Goal: Information Seeking & Learning: Check status

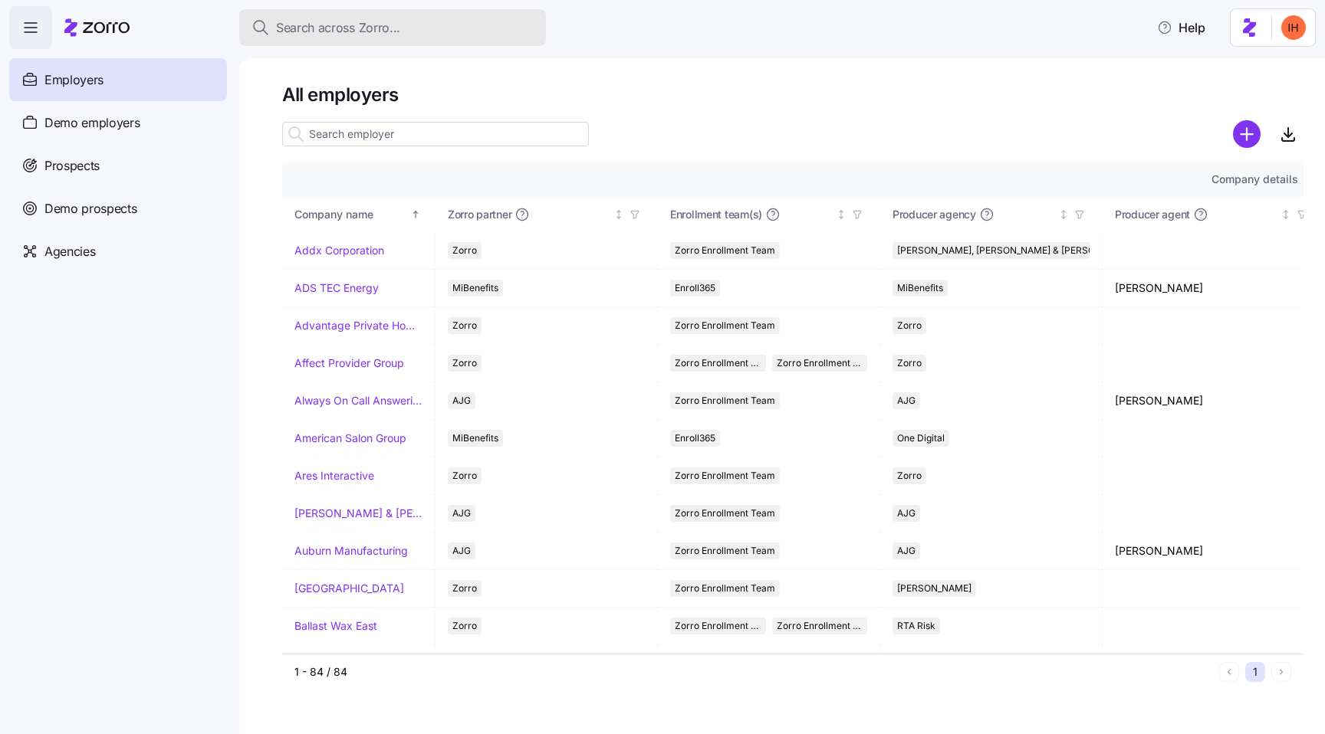
click at [351, 34] on span "Search across Zorro..." at bounding box center [338, 27] width 124 height 19
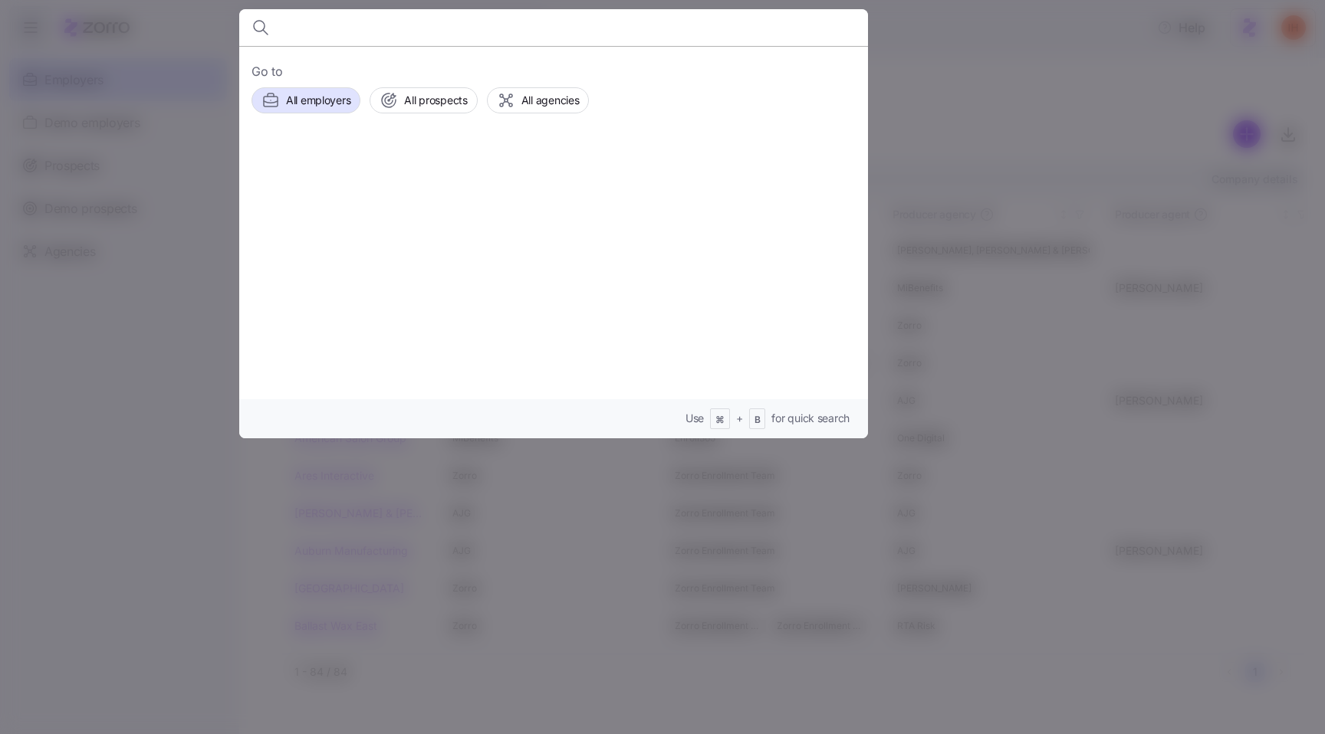
click at [940, 79] on div at bounding box center [662, 367] width 1325 height 734
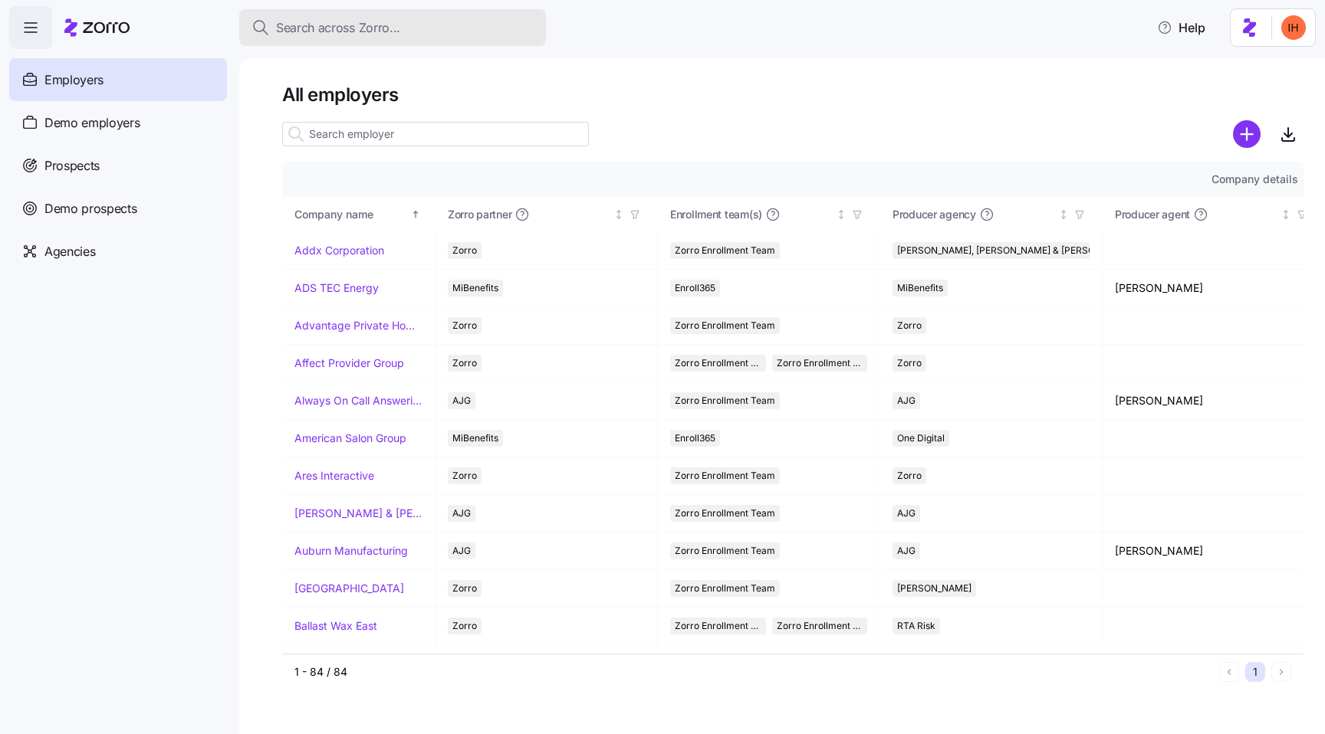
click at [471, 31] on div "Search across Zorro..." at bounding box center [392, 27] width 282 height 19
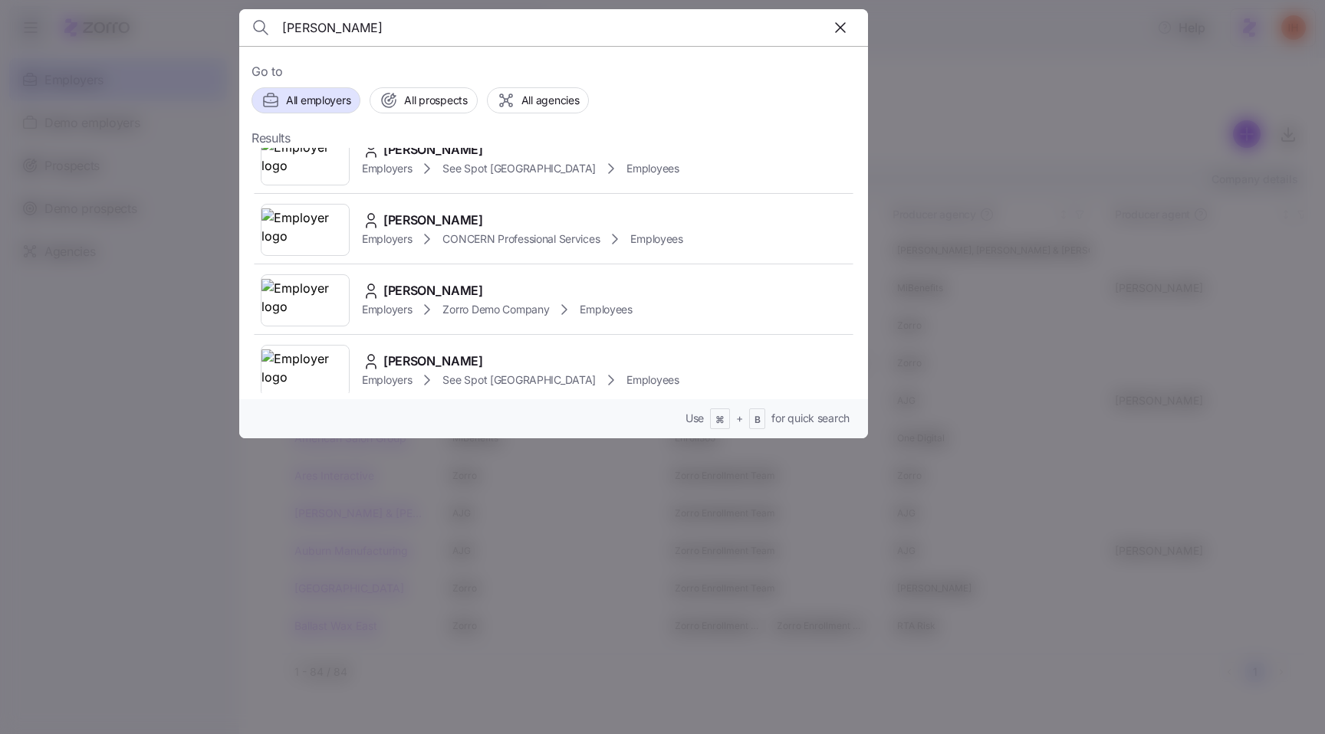
scroll to position [726, 0]
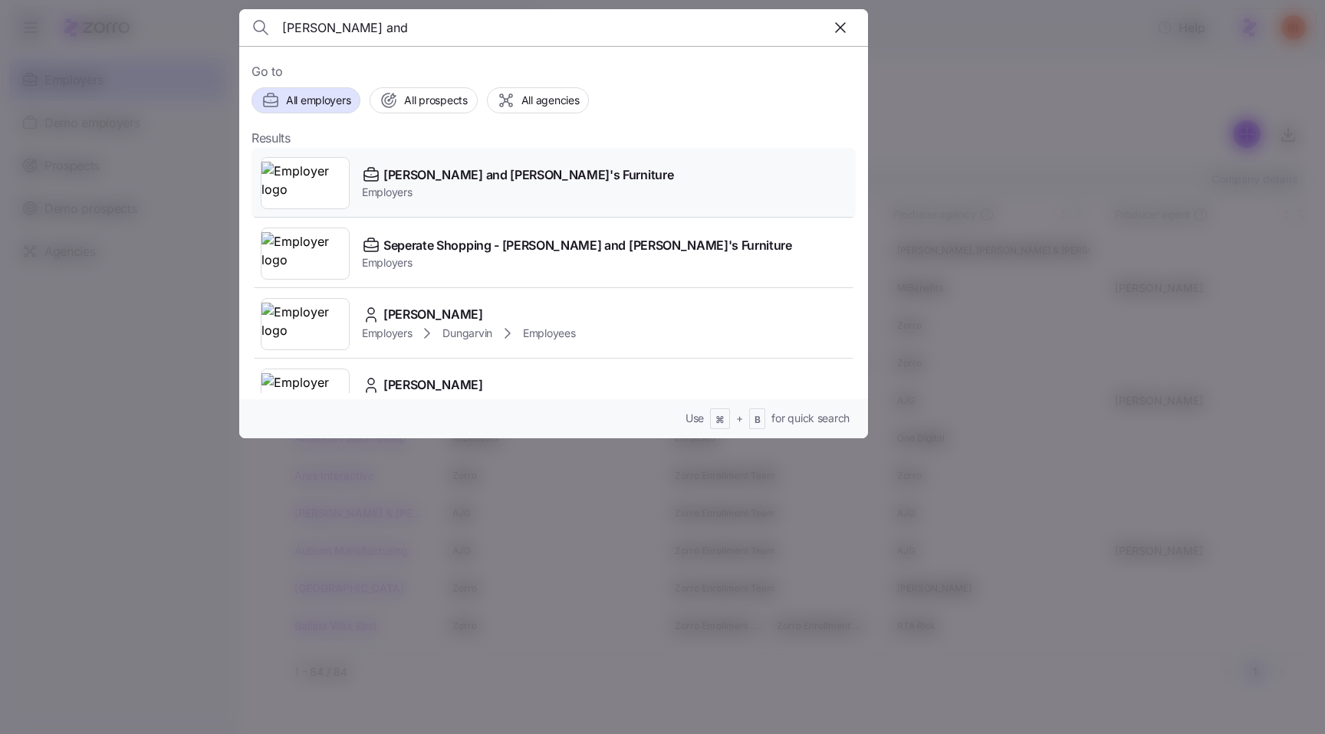
type input "[PERSON_NAME] and"
click at [454, 176] on span "[PERSON_NAME] and [PERSON_NAME]'s Furniture" at bounding box center [528, 175] width 290 height 19
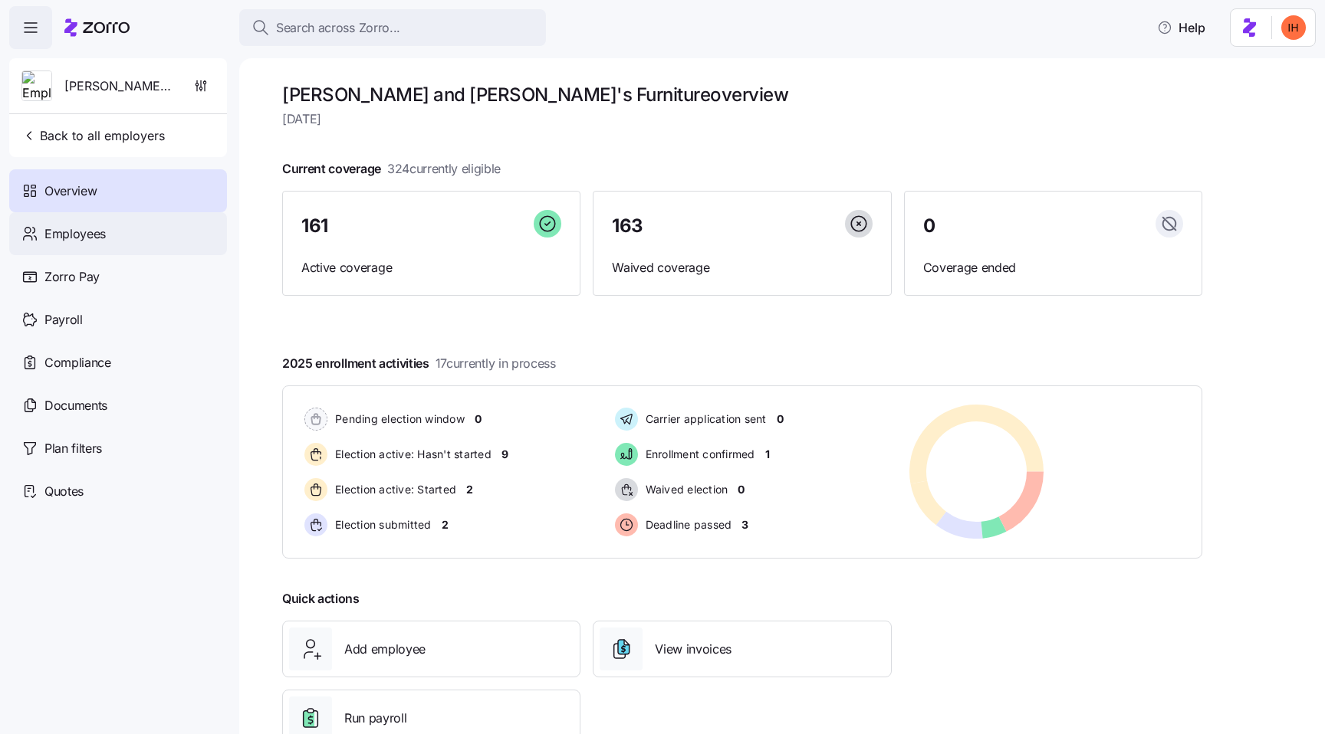
click at [110, 238] on div "Employees" at bounding box center [118, 233] width 218 height 43
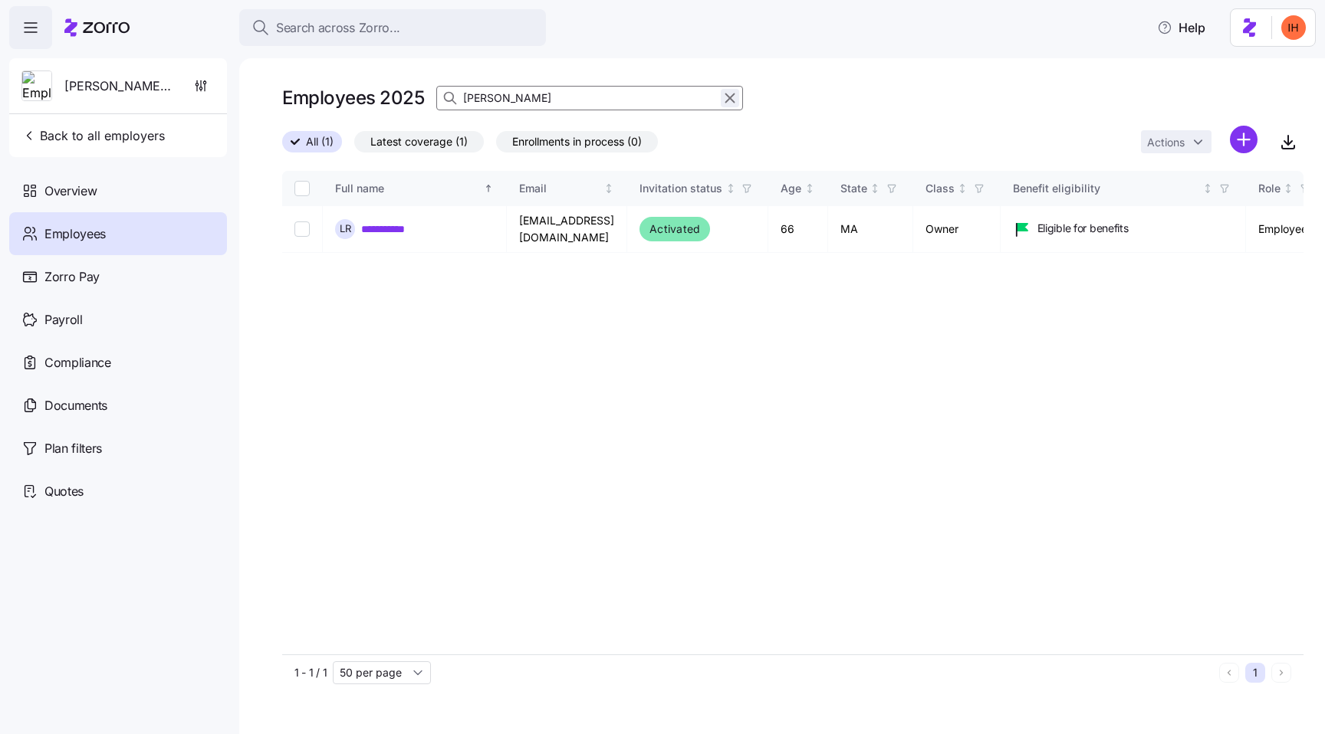
click at [727, 95] on icon "button" at bounding box center [729, 98] width 17 height 18
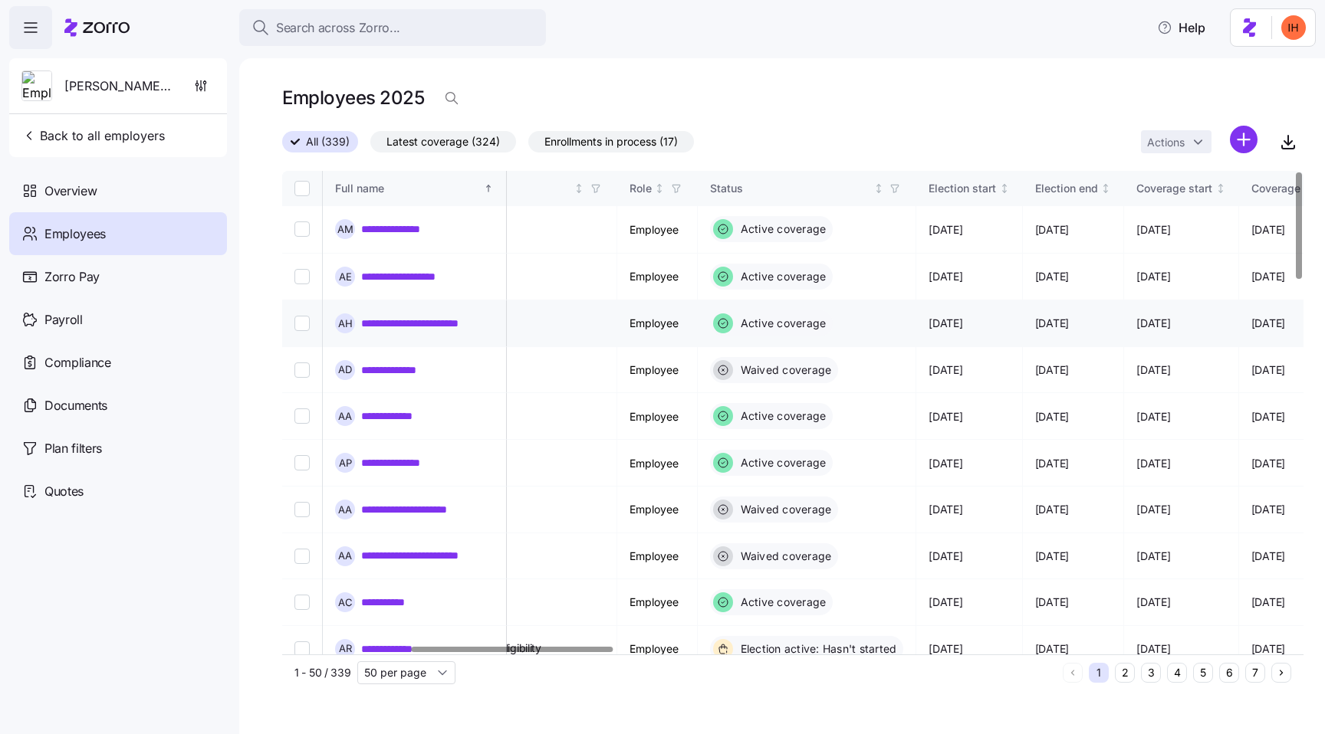
scroll to position [0, 648]
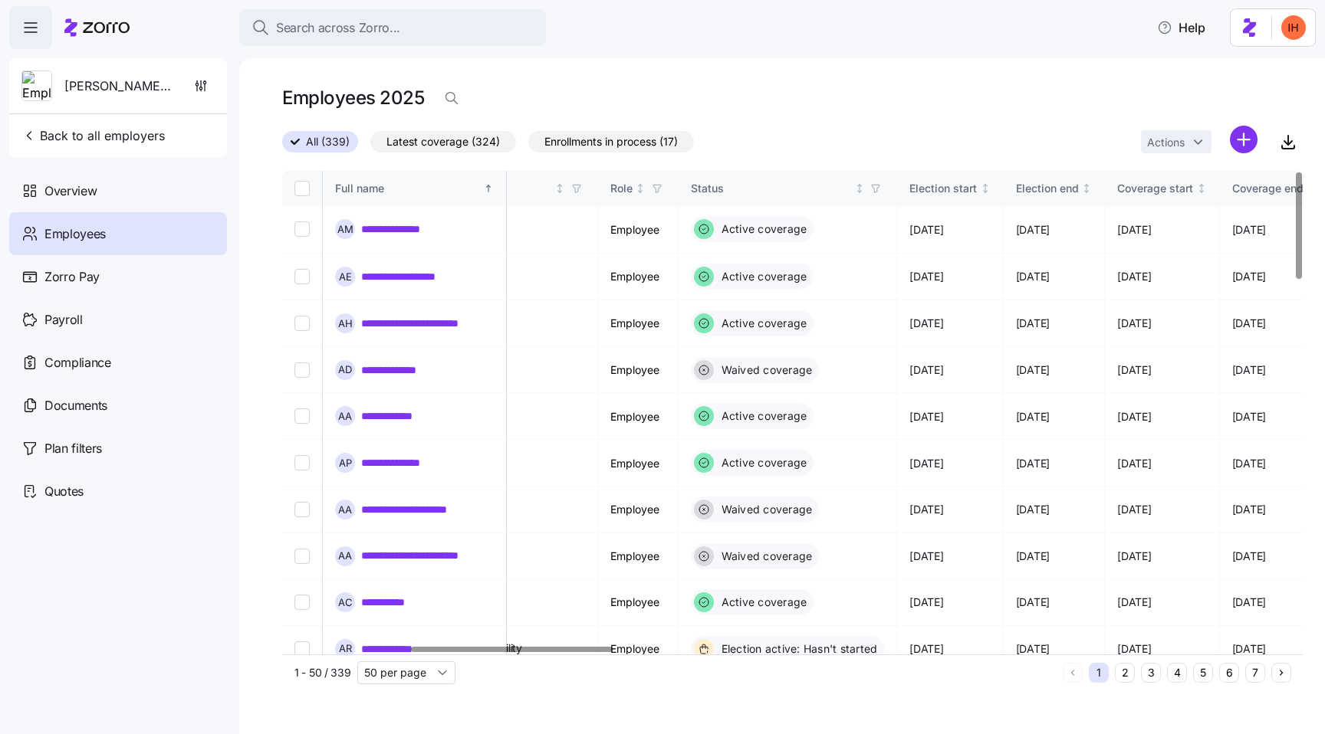
click at [422, 137] on span "Latest coverage (324)" at bounding box center [442, 142] width 113 height 20
click at [370, 146] on input "Latest coverage (324)" at bounding box center [370, 146] width 0 height 0
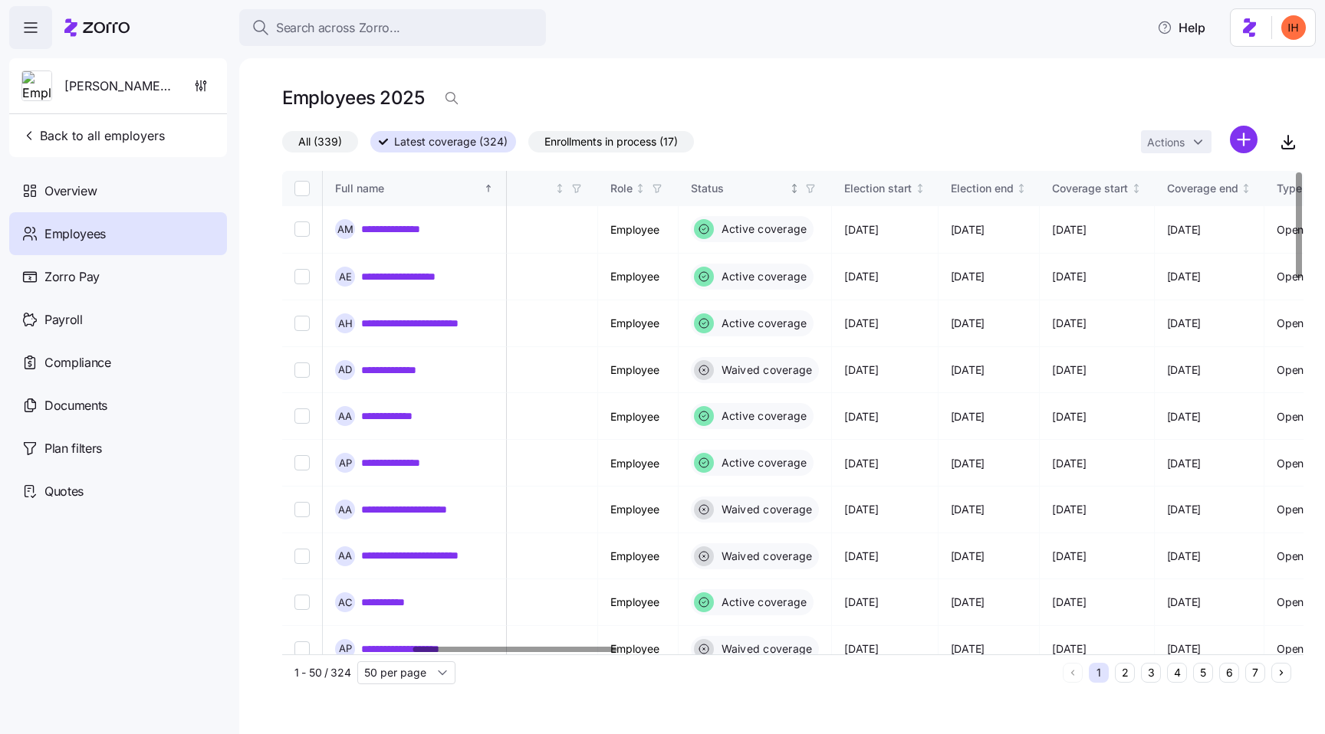
click at [819, 185] on span "button" at bounding box center [810, 188] width 17 height 17
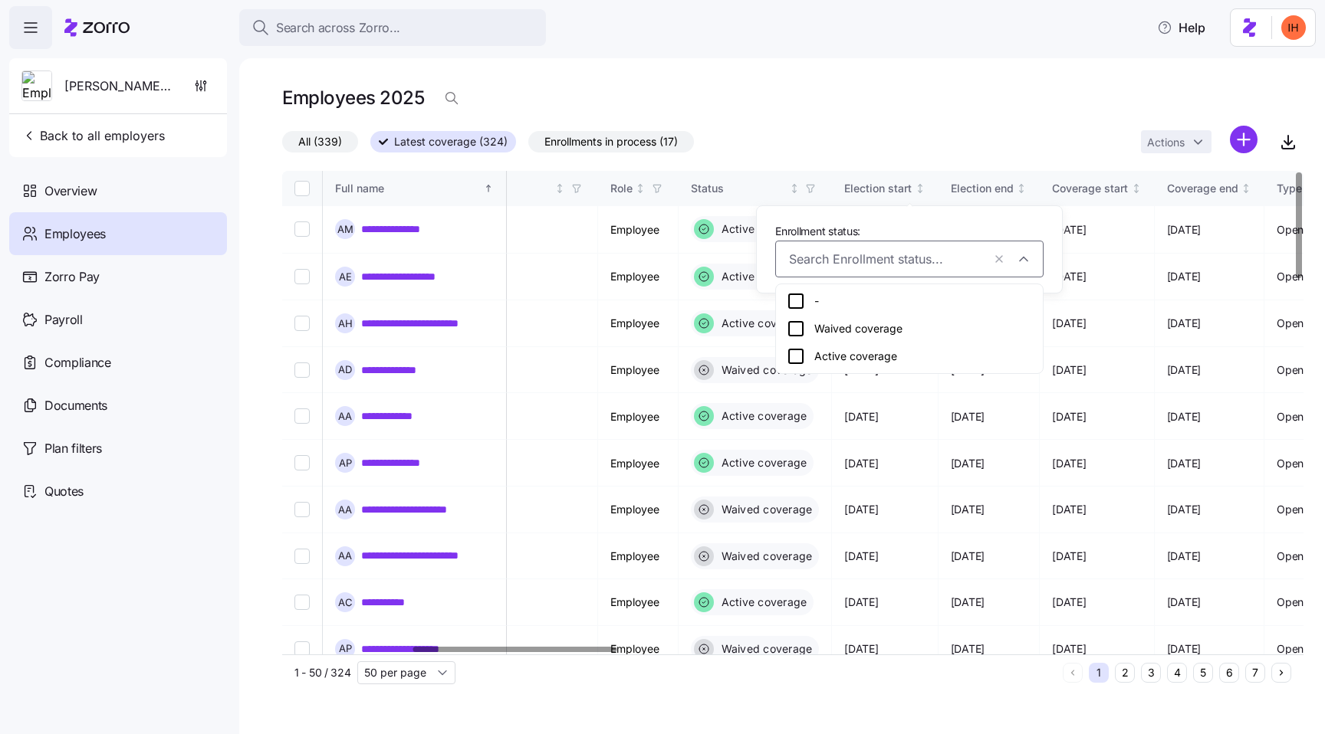
click at [831, 360] on div "Active coverage" at bounding box center [908, 356] width 245 height 18
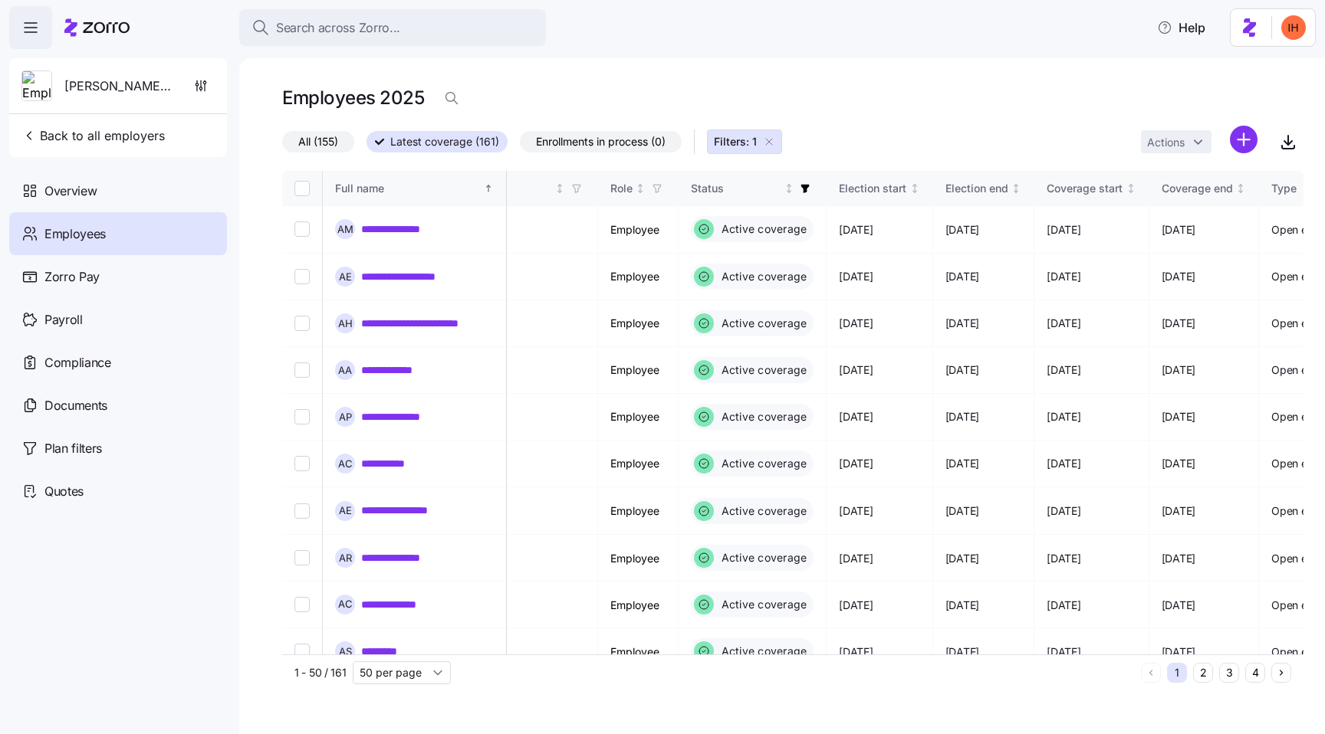
click at [849, 120] on div "Employees 2025" at bounding box center [792, 104] width 1021 height 43
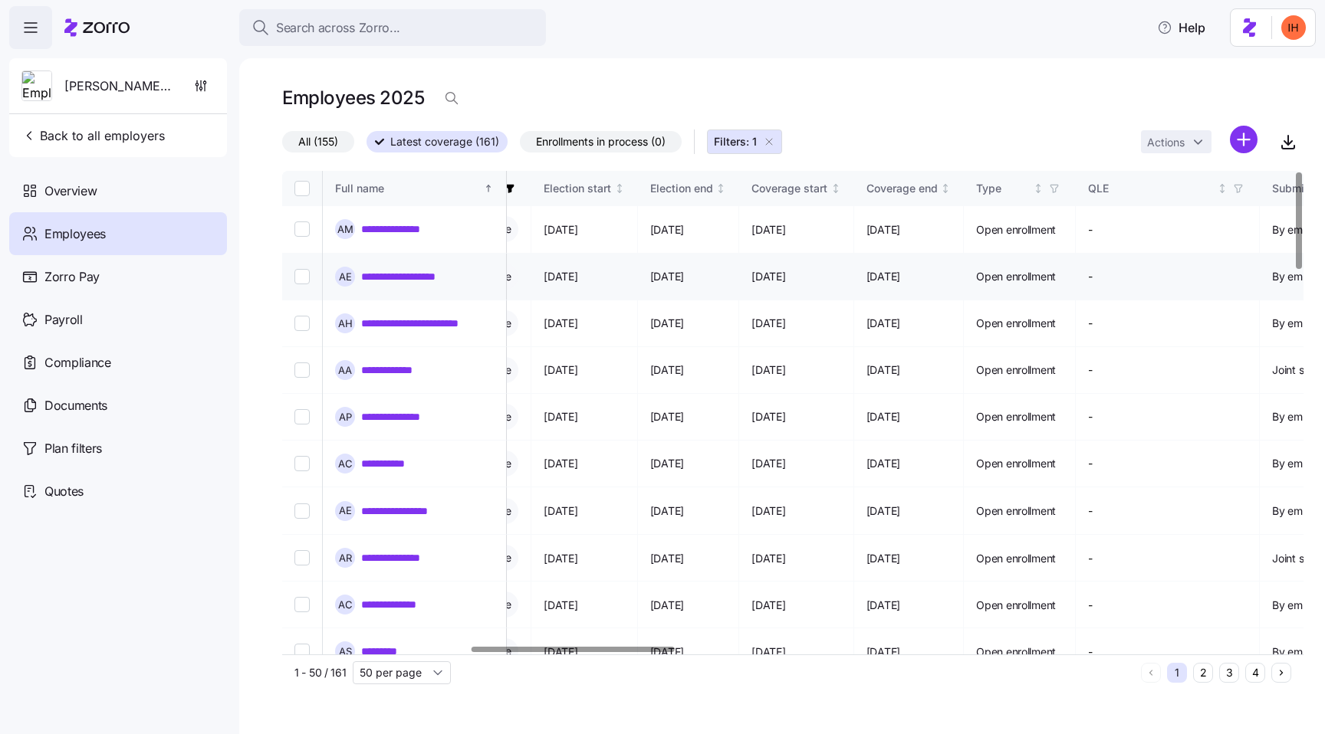
scroll to position [0, 962]
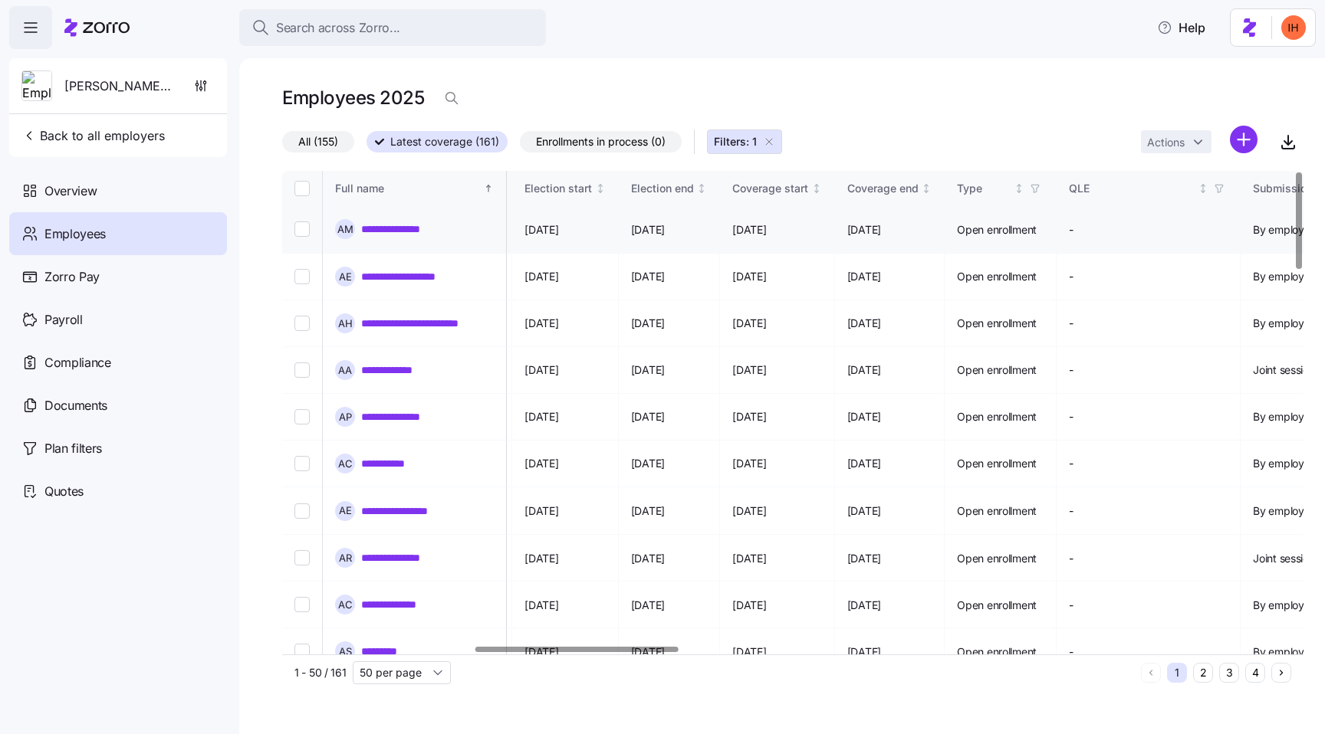
click at [766, 230] on span "[DATE]" at bounding box center [749, 229] width 34 height 15
click at [766, 277] on span "[DATE]" at bounding box center [749, 276] width 34 height 15
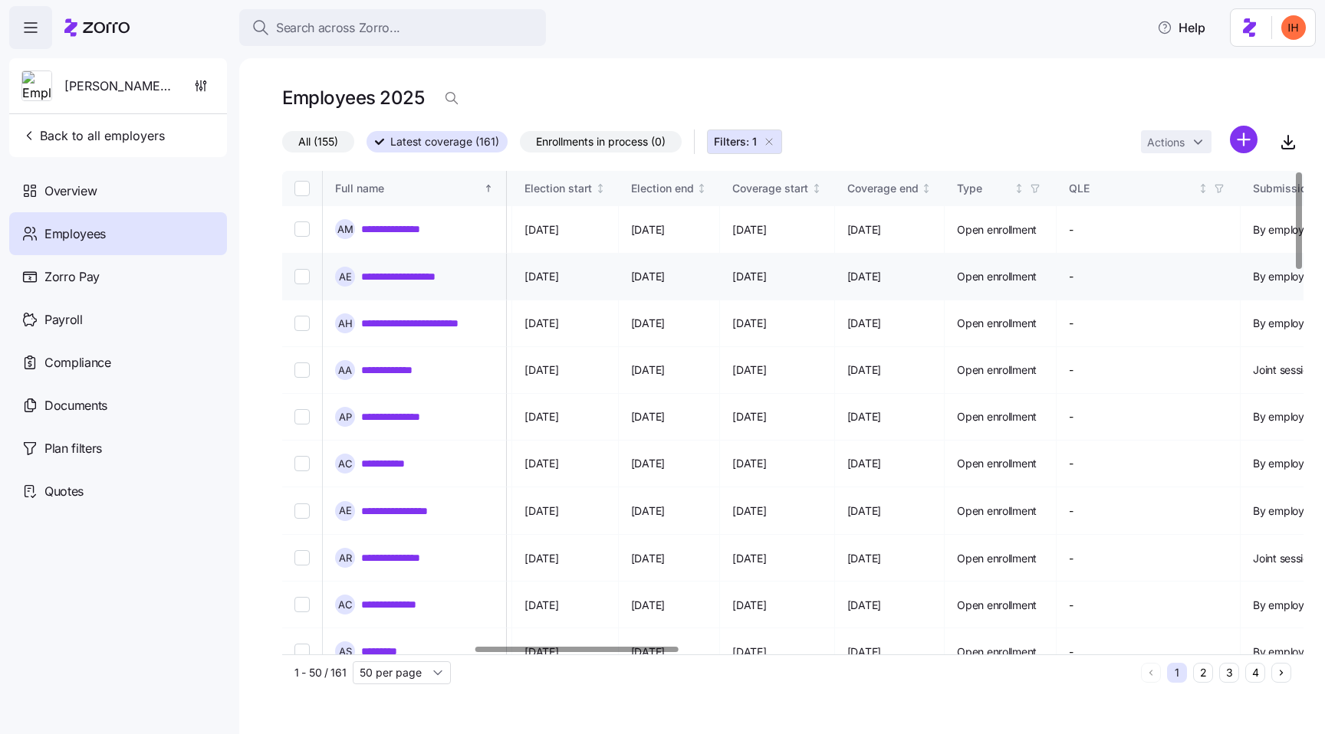
click at [766, 277] on span "[DATE]" at bounding box center [749, 276] width 34 height 15
click at [766, 329] on span "[DATE]" at bounding box center [749, 323] width 34 height 15
click at [766, 331] on span "[DATE]" at bounding box center [749, 323] width 34 height 15
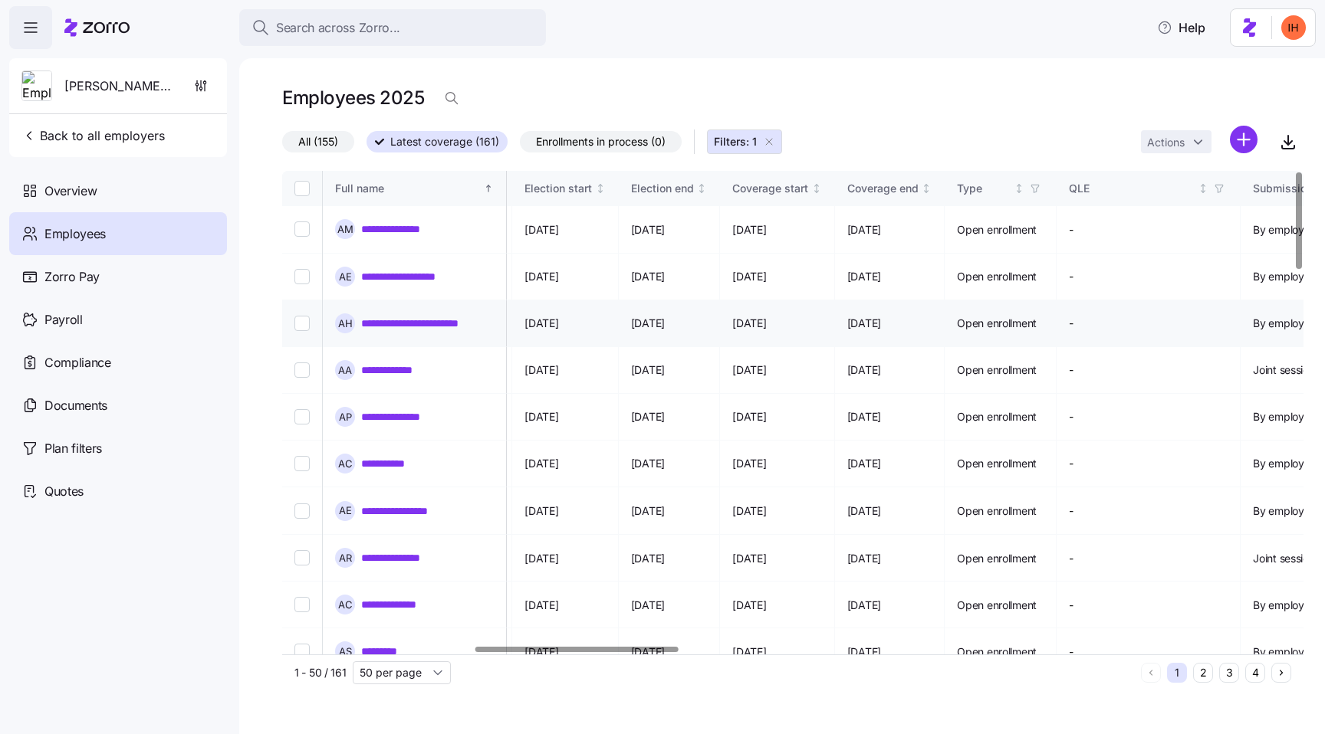
click at [766, 322] on span "[DATE]" at bounding box center [749, 323] width 34 height 15
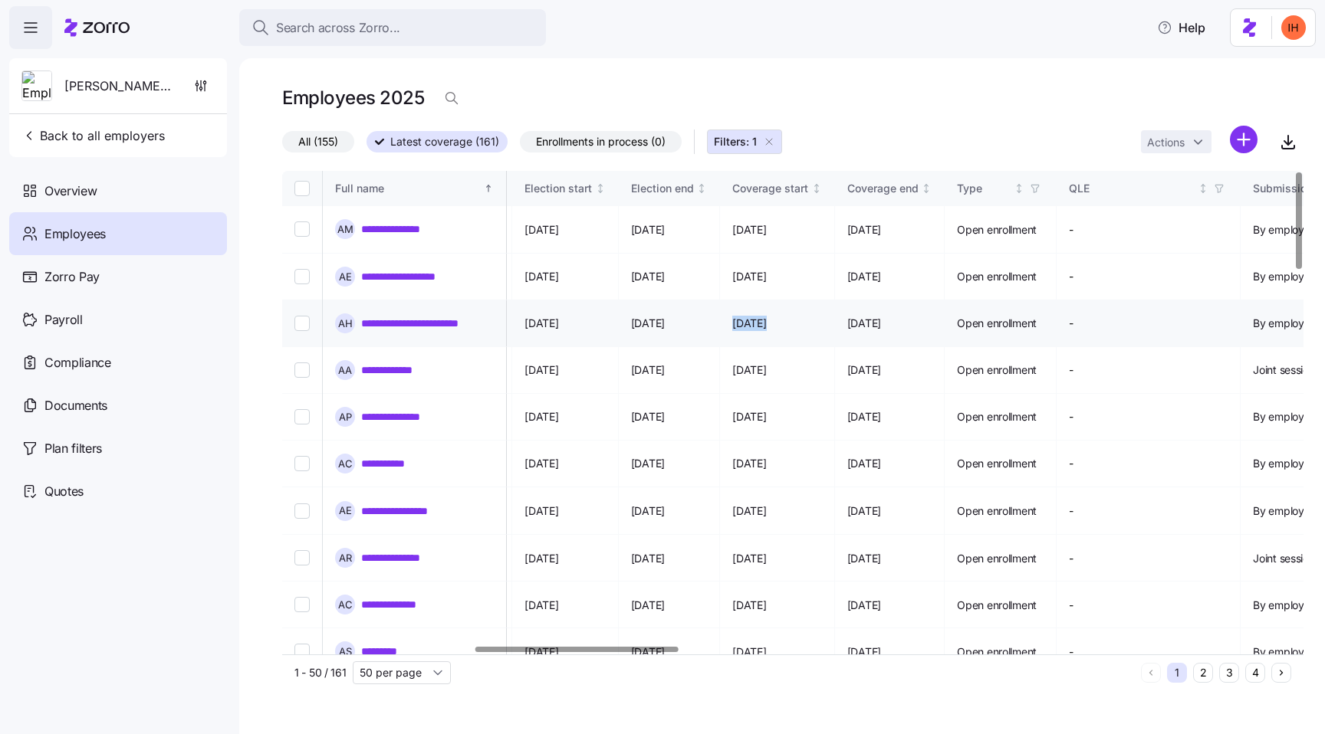
click at [766, 322] on span "[DATE]" at bounding box center [749, 323] width 34 height 15
click at [445, 94] on icon "button" at bounding box center [451, 97] width 15 height 15
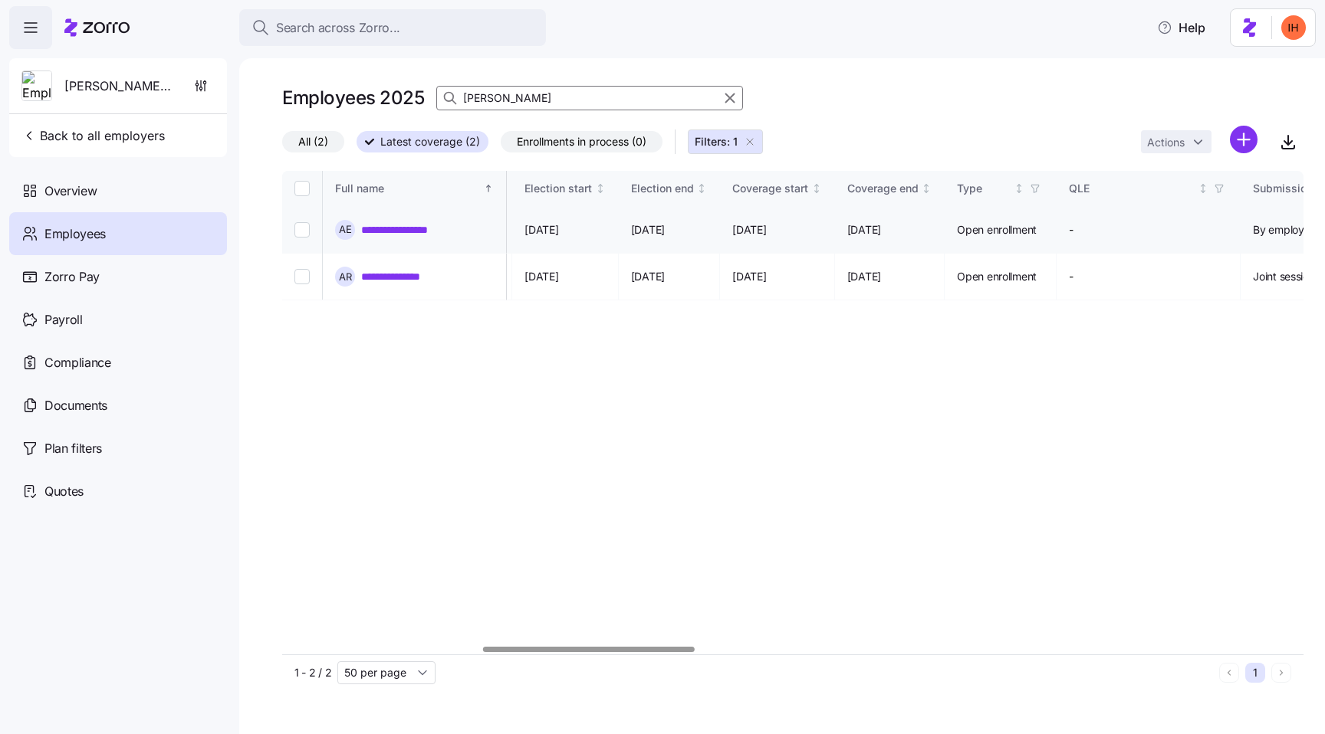
type input "[PERSON_NAME]"
click at [441, 231] on link "**********" at bounding box center [419, 229] width 116 height 15
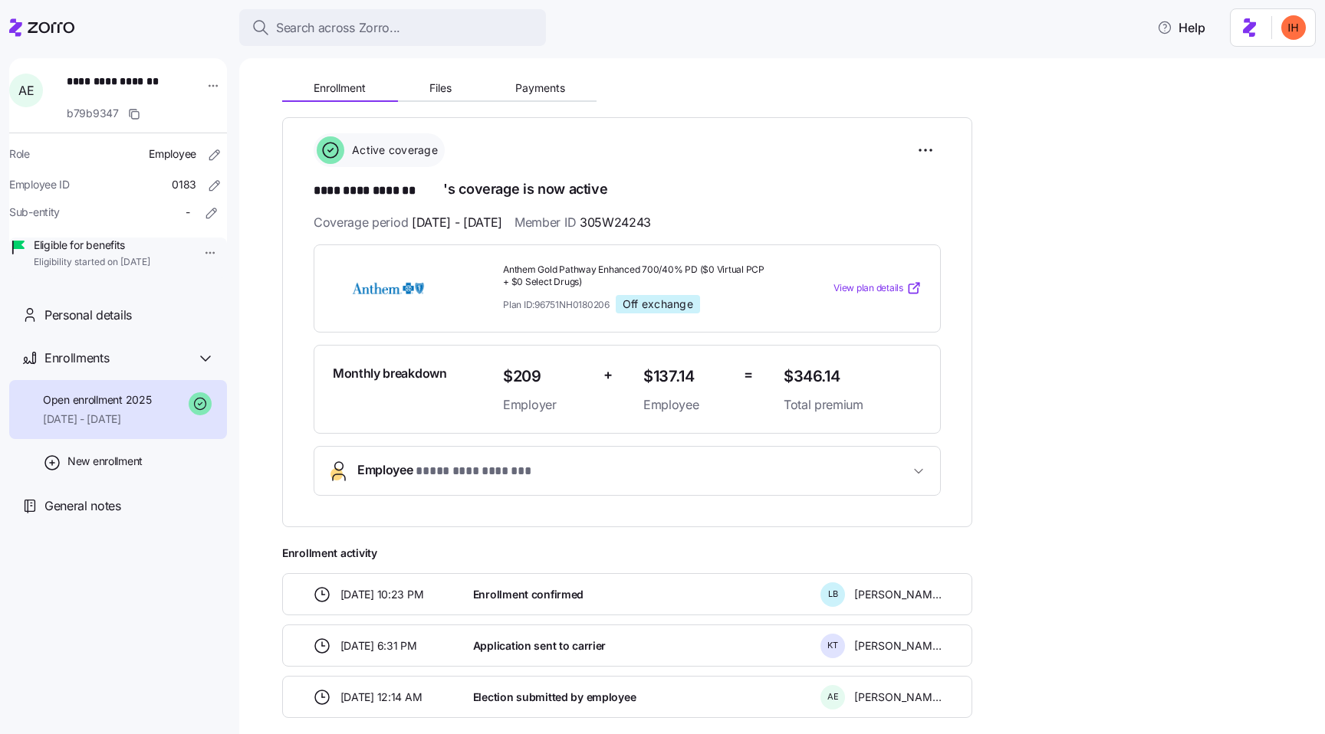
scroll to position [163, 0]
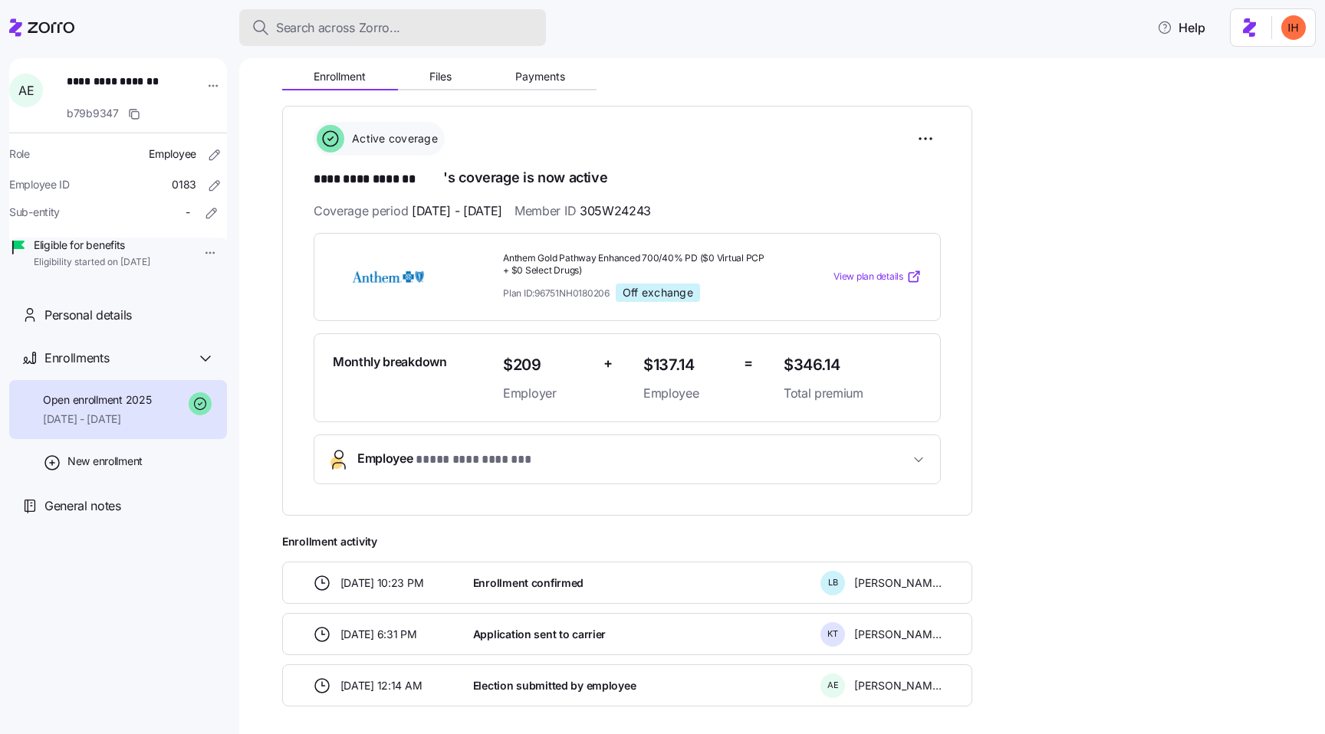
click at [306, 27] on span "Search across Zorro..." at bounding box center [338, 27] width 124 height 19
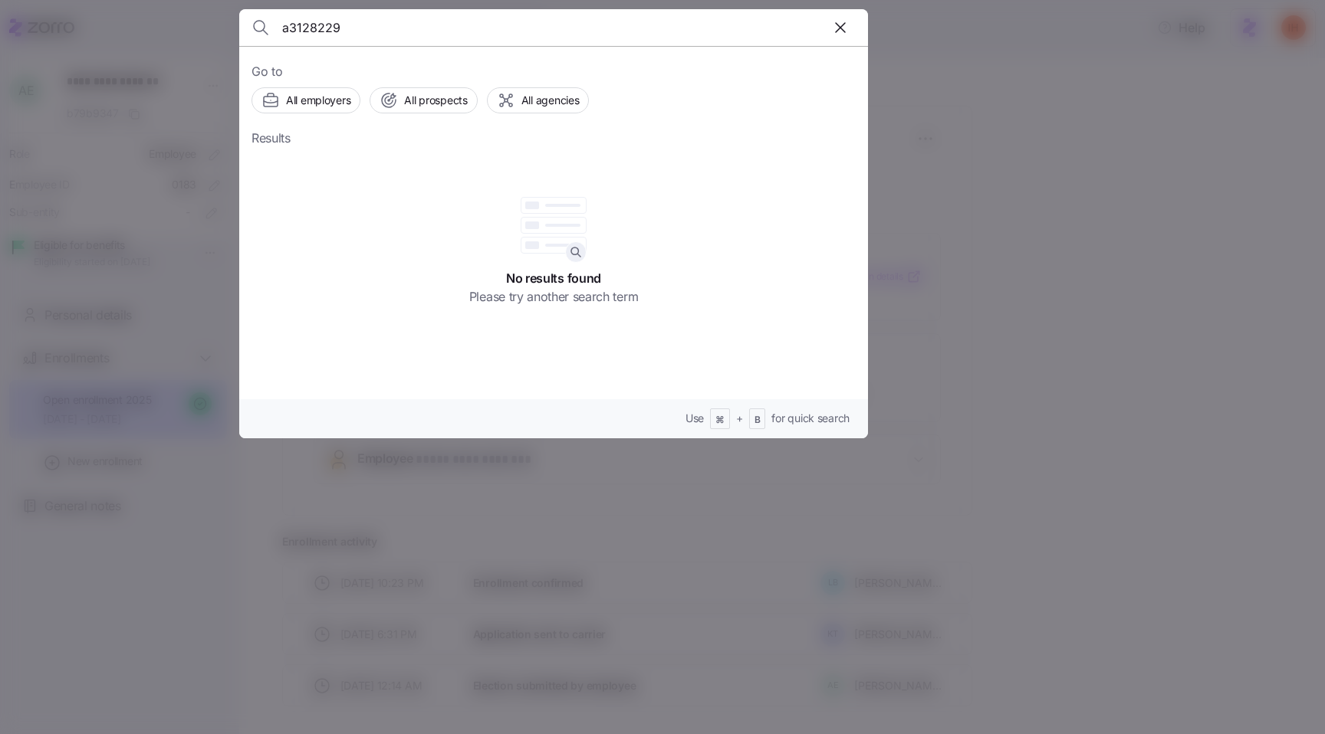
click at [381, 36] on input "a3128229" at bounding box center [478, 27] width 392 height 37
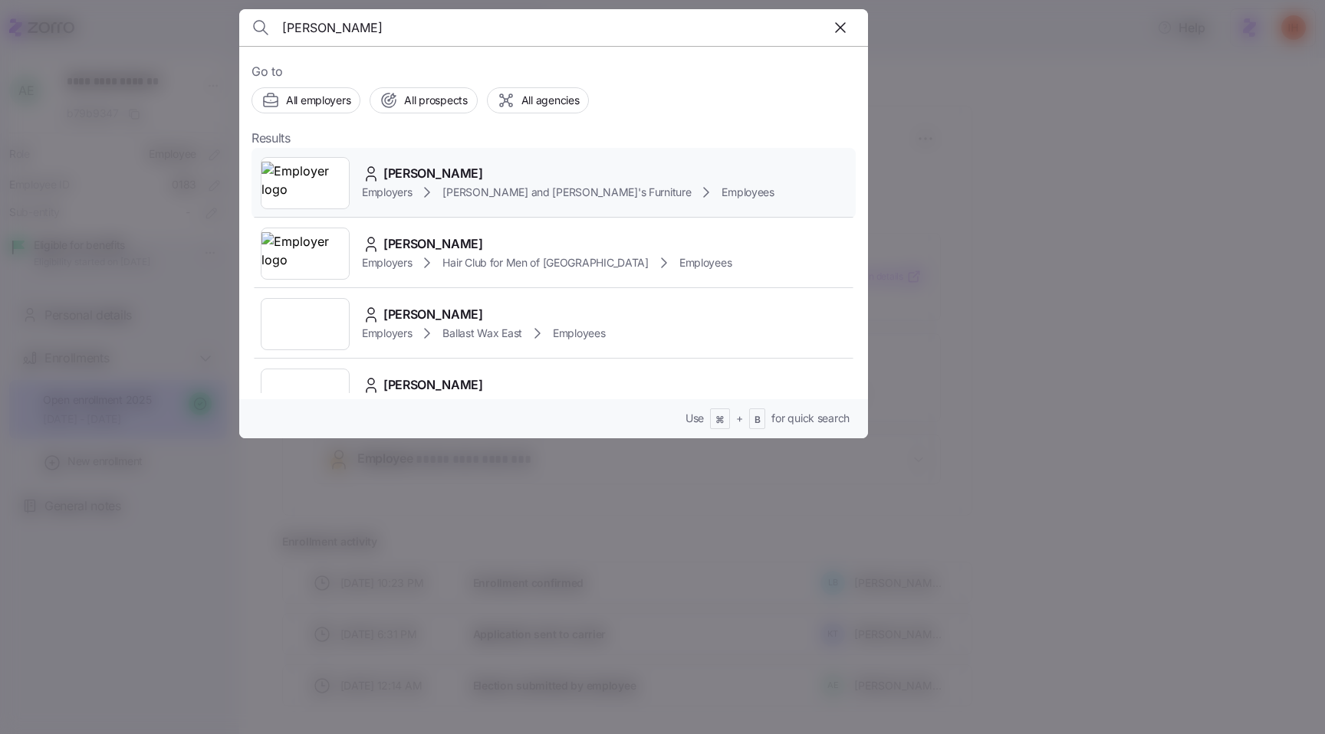
type input "[PERSON_NAME]"
click at [481, 162] on div "[PERSON_NAME] Employers [PERSON_NAME] and [PERSON_NAME]'s Furniture Employees" at bounding box center [553, 183] width 604 height 71
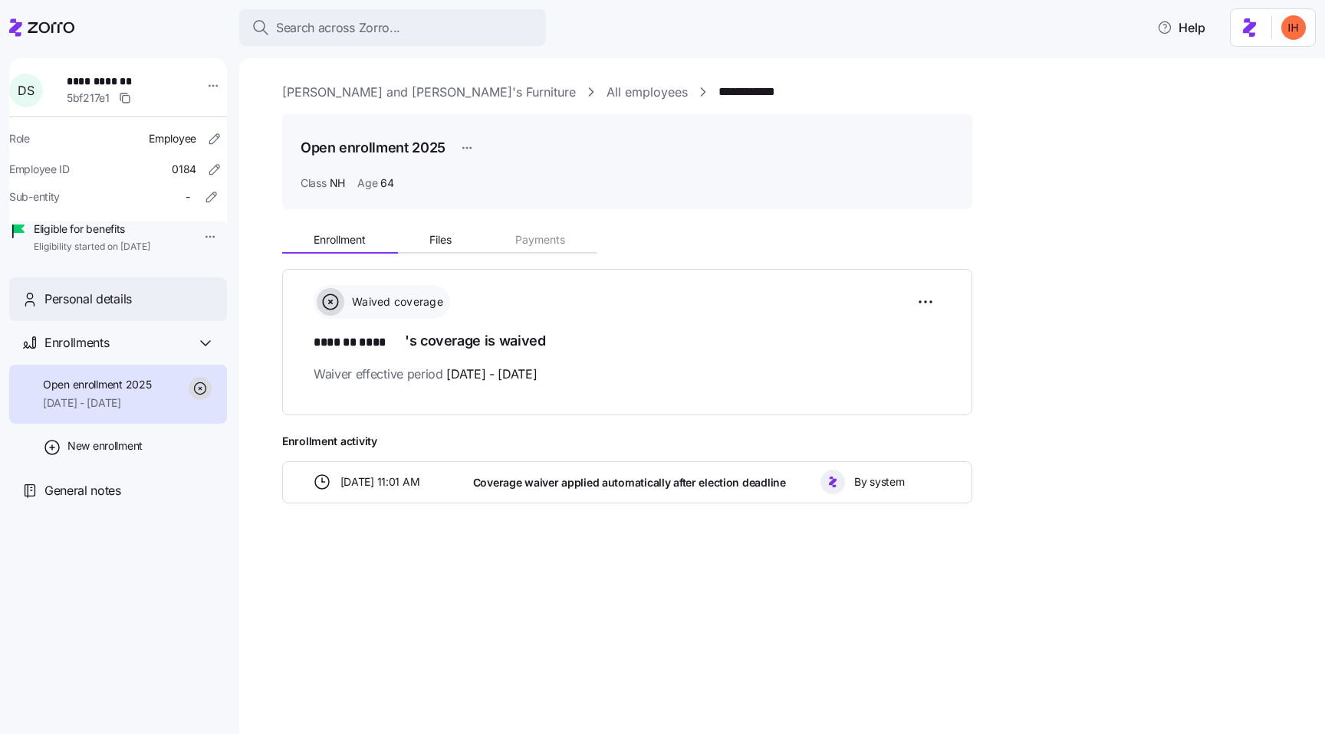
click at [146, 309] on div "Personal details" at bounding box center [129, 299] width 170 height 19
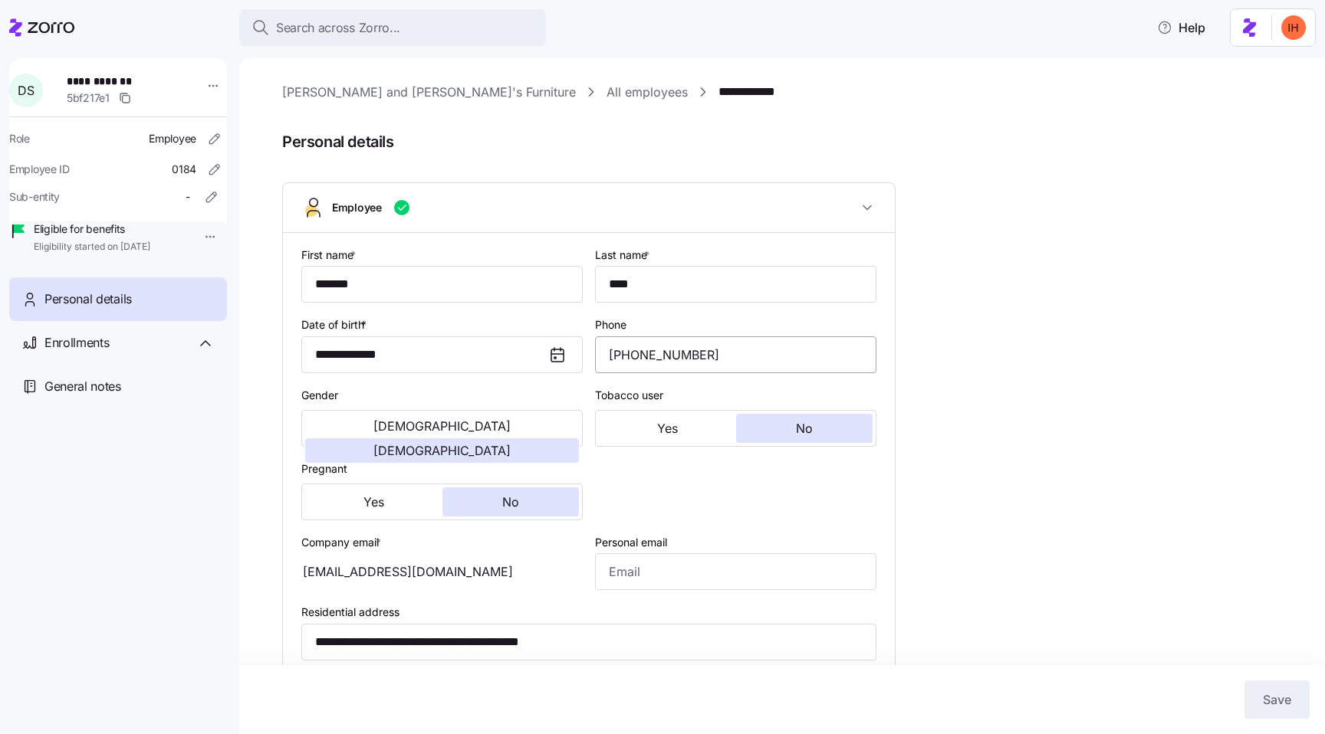
type input "NH"
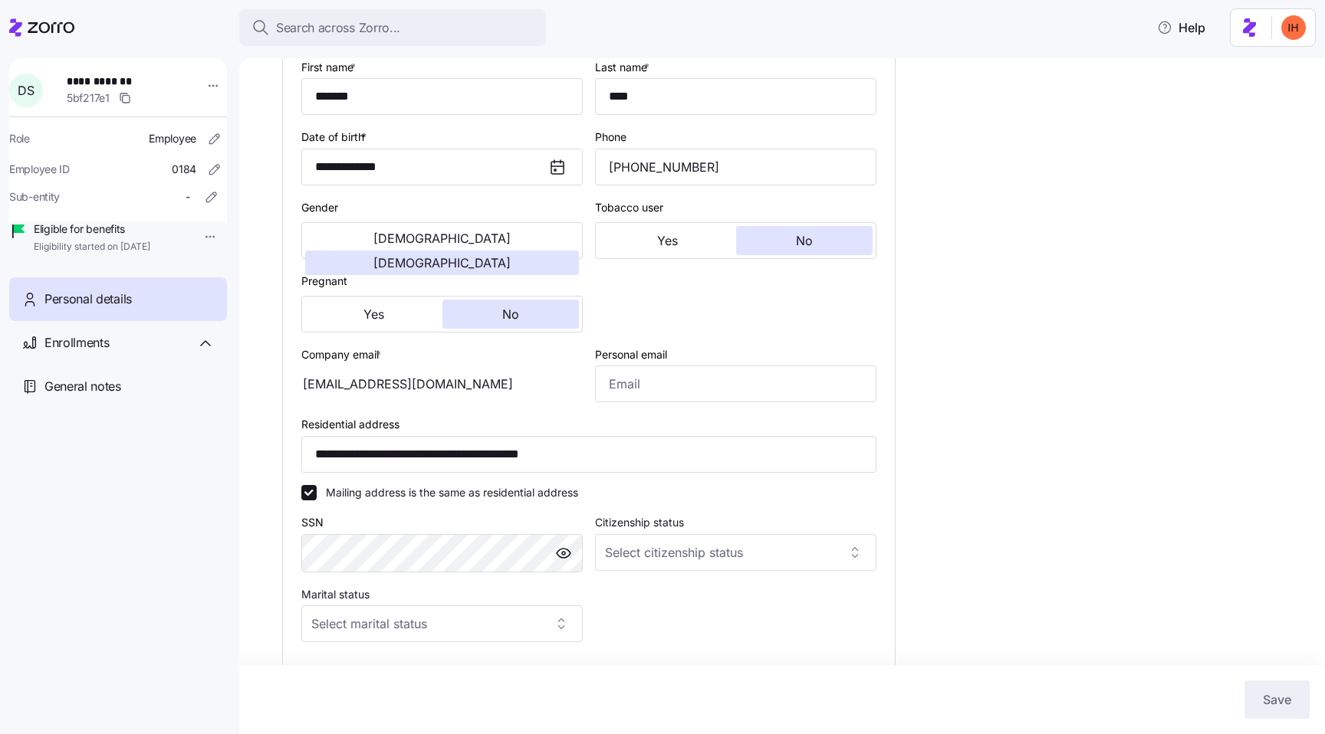
scroll to position [212, 0]
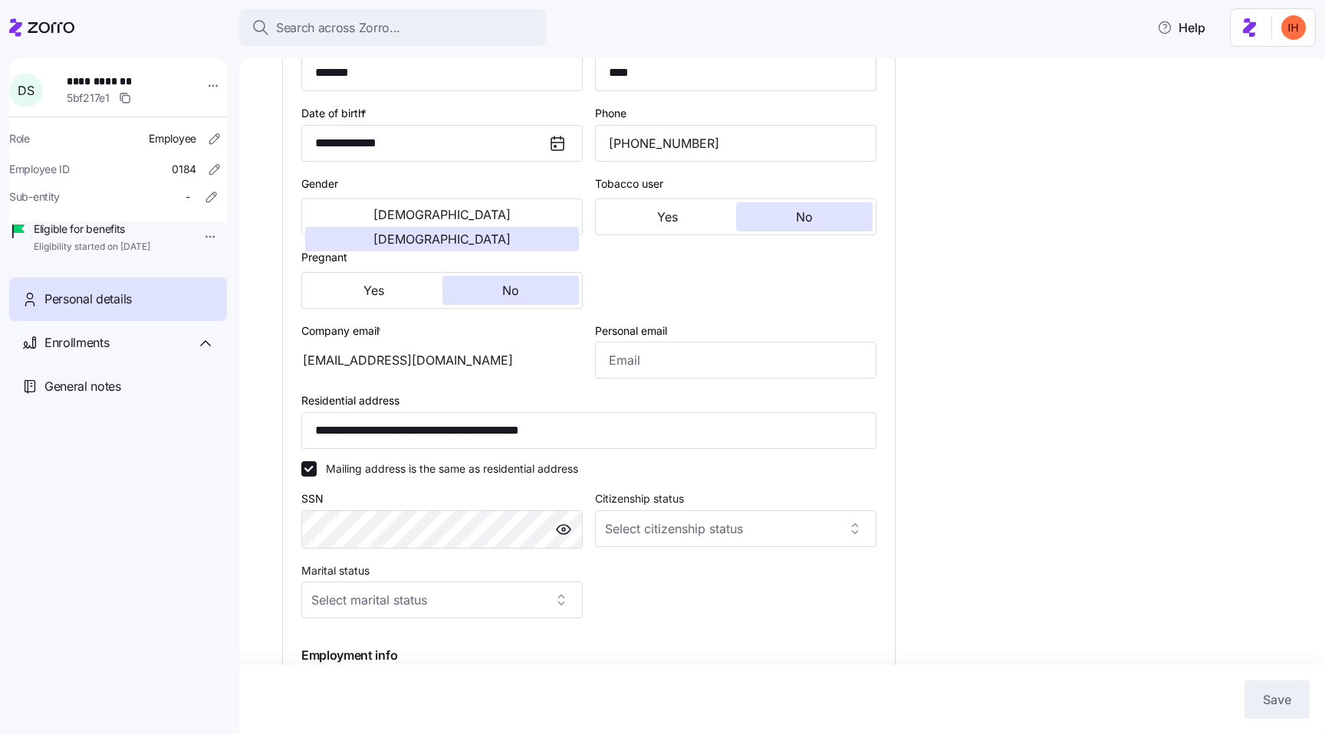
click at [322, 363] on div "[EMAIL_ADDRESS][DOMAIN_NAME]" at bounding box center [441, 360] width 281 height 37
click at [343, 365] on div "[EMAIL_ADDRESS][DOMAIN_NAME]" at bounding box center [441, 360] width 281 height 37
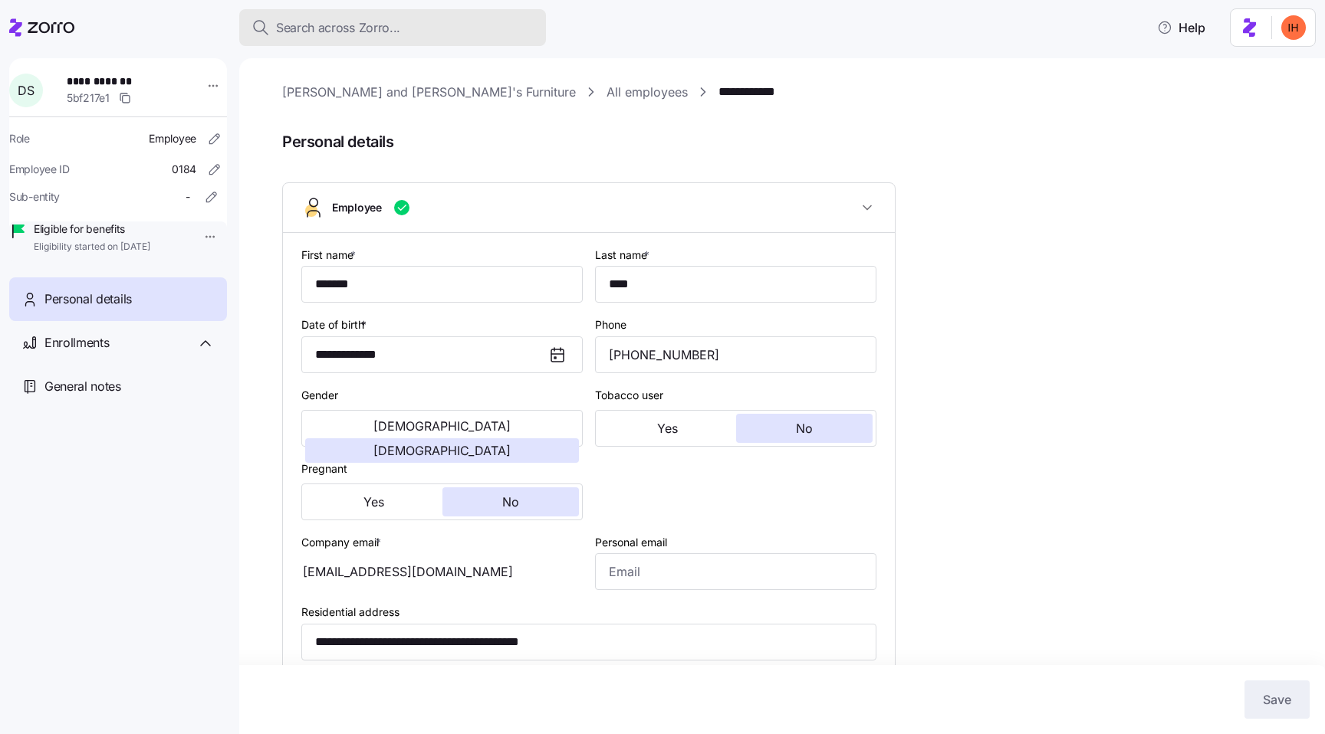
click at [304, 18] on span "Search across Zorro..." at bounding box center [338, 27] width 124 height 19
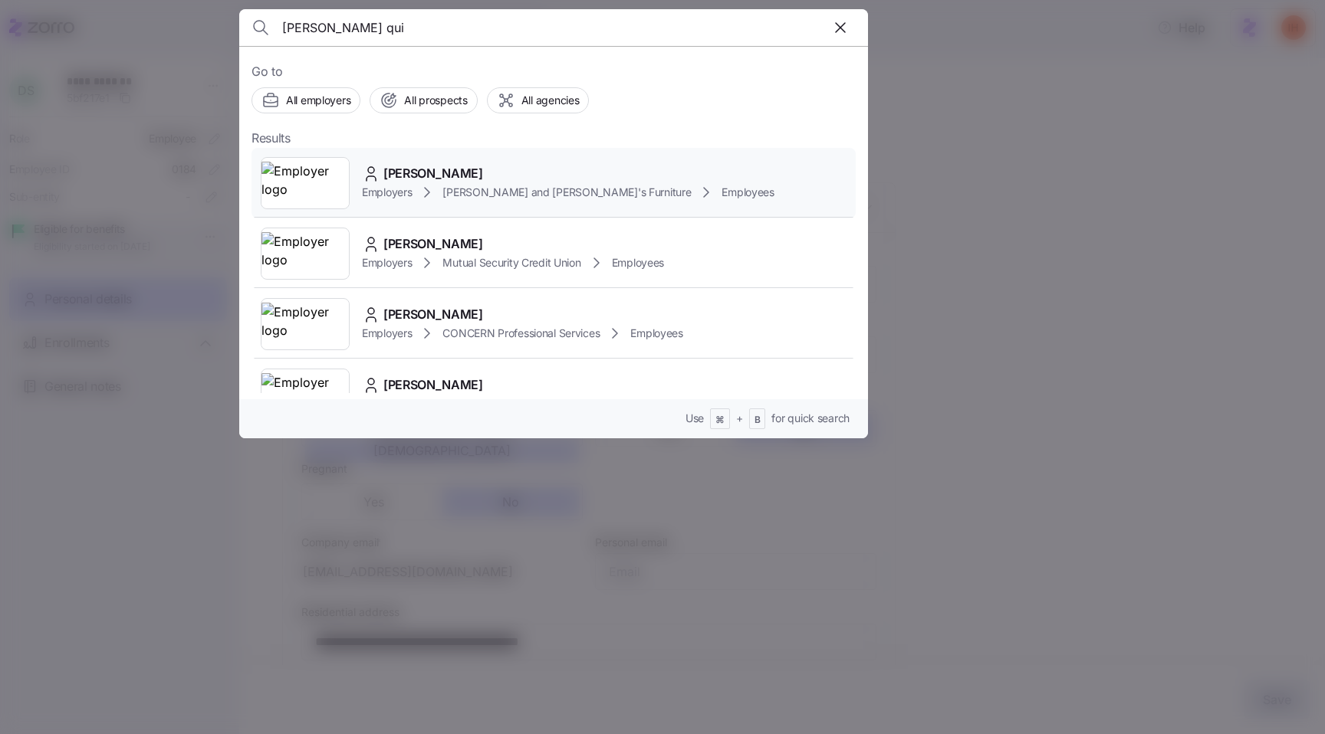
type input "[PERSON_NAME] qui"
click at [501, 178] on div "[PERSON_NAME]" at bounding box center [568, 173] width 412 height 19
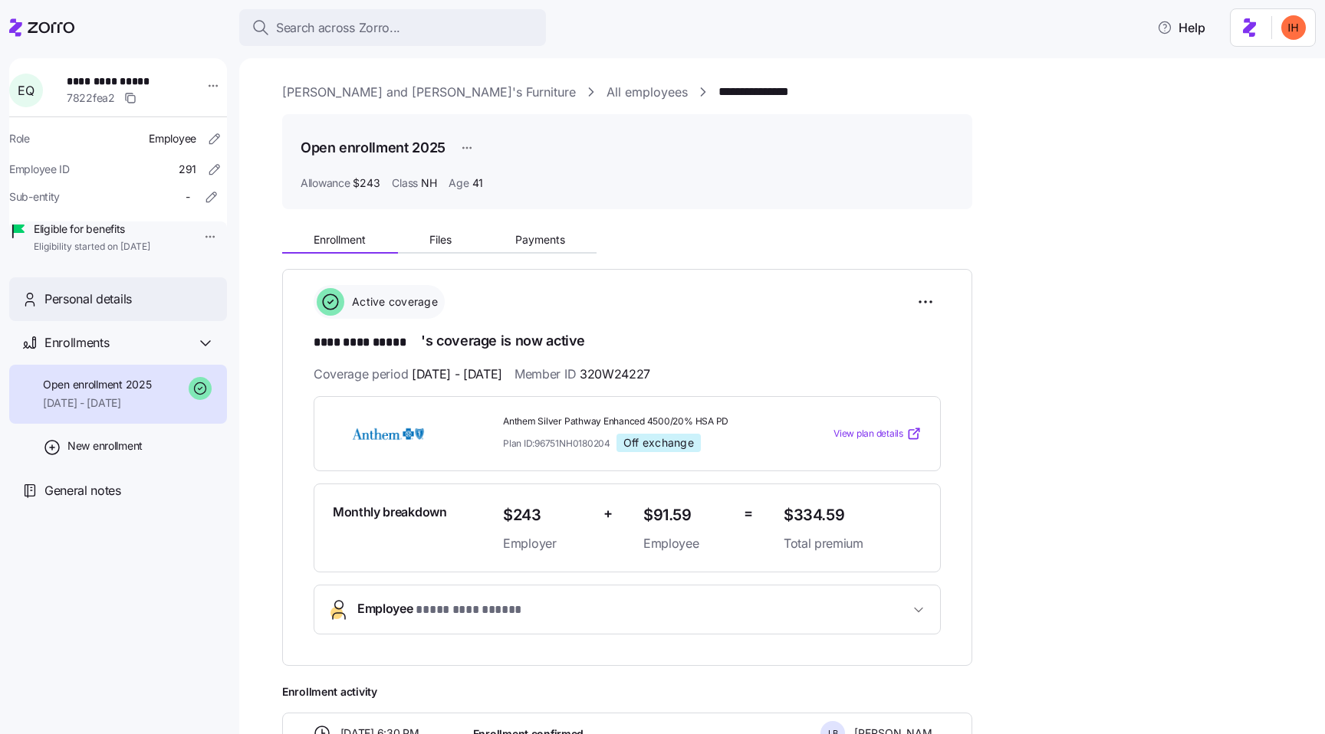
click at [110, 309] on span "Personal details" at bounding box center [87, 299] width 87 height 19
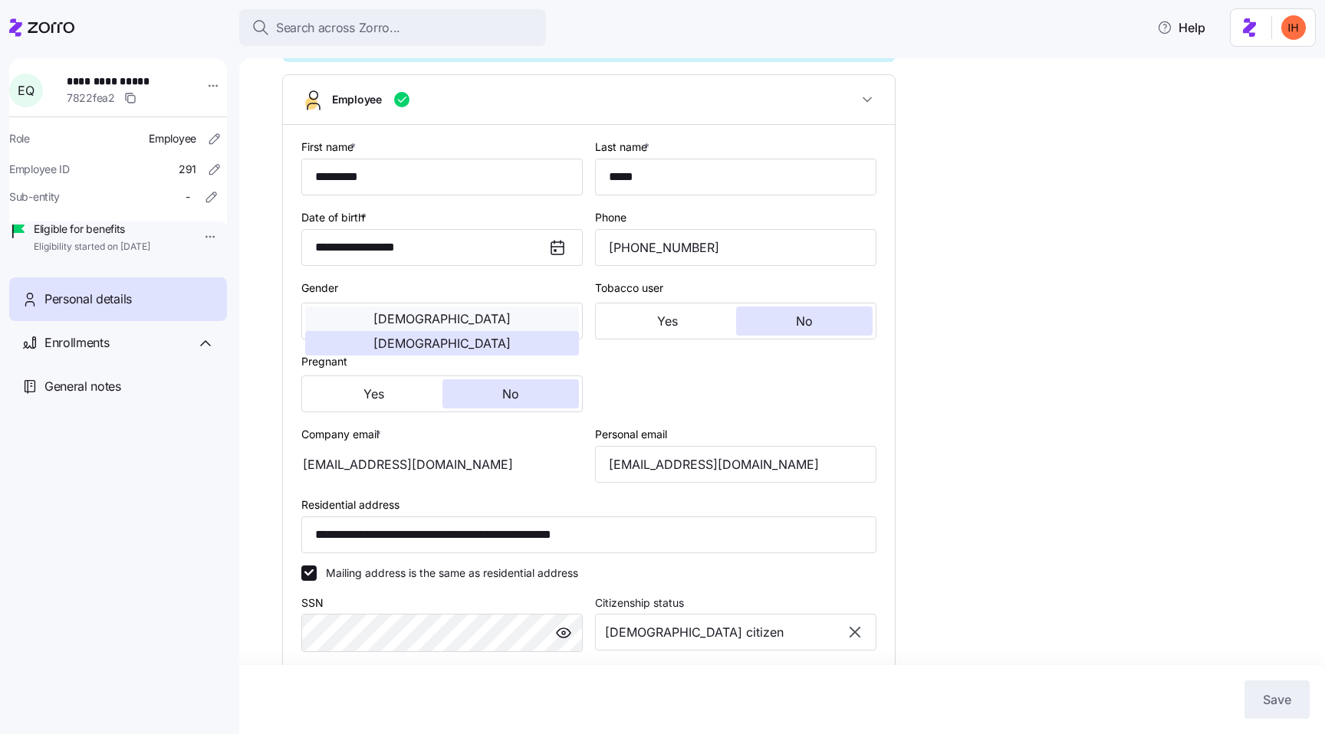
scroll to position [170, 0]
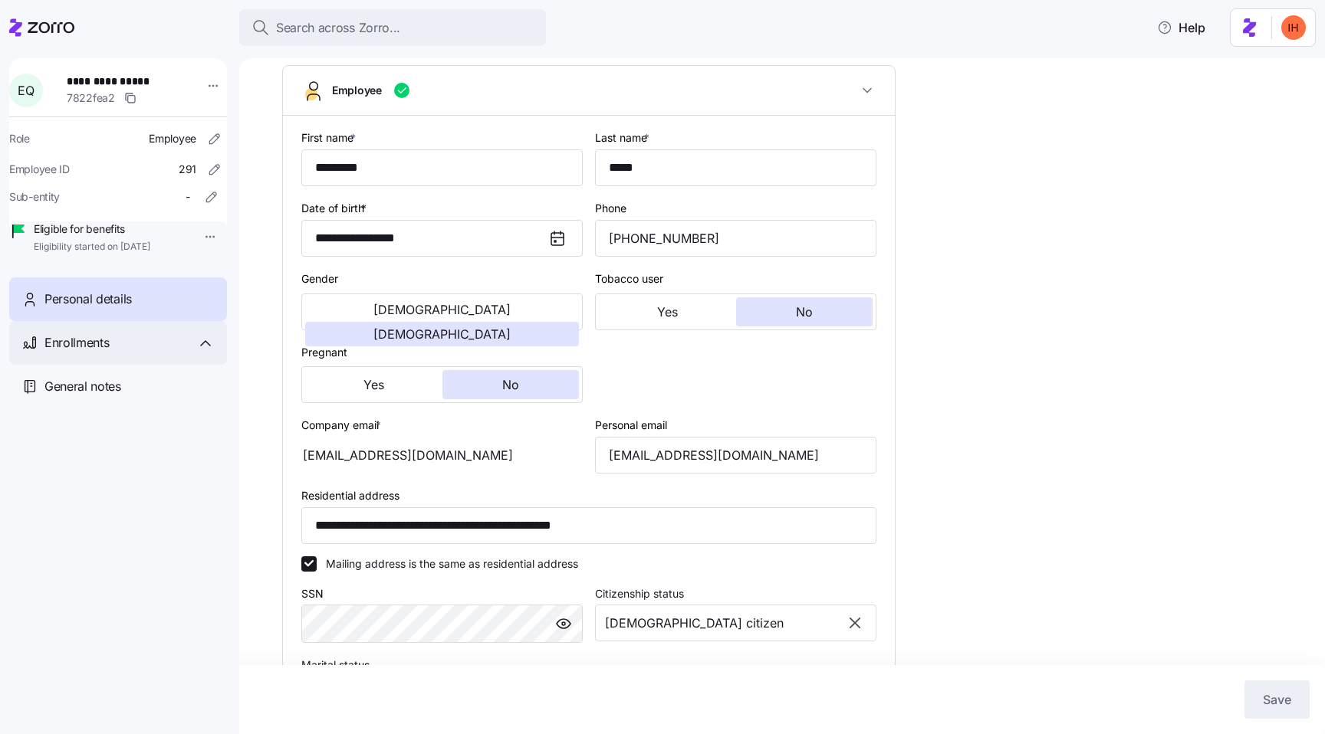
click at [151, 353] on div "Enrollments" at bounding box center [129, 342] width 170 height 19
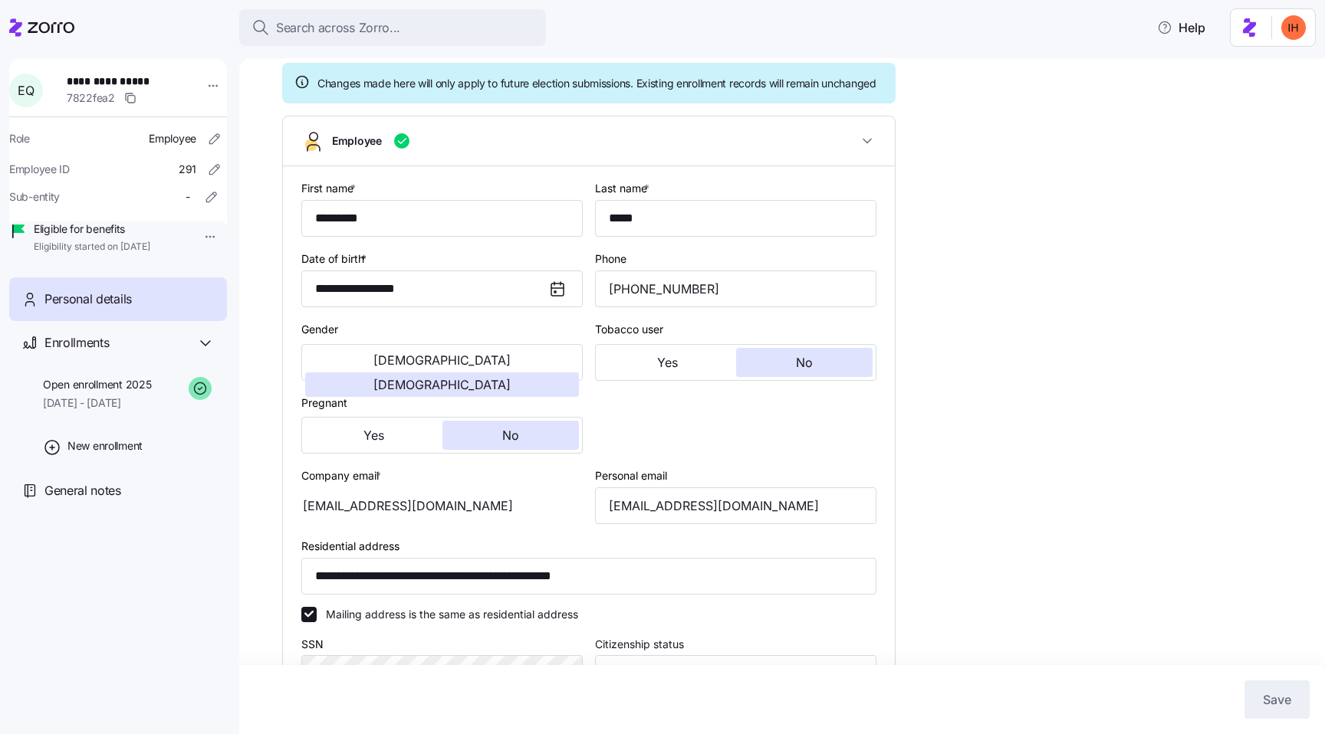
scroll to position [0, 0]
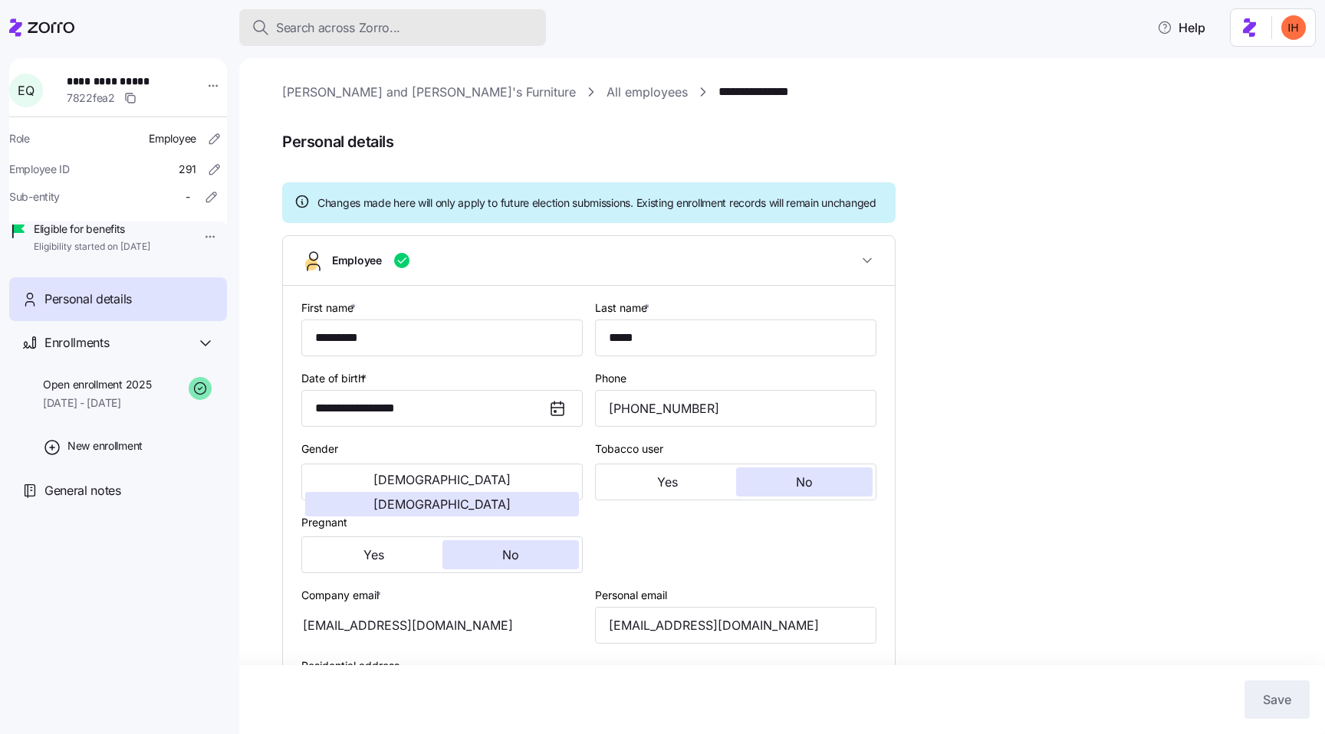
click at [297, 15] on button "Search across Zorro..." at bounding box center [392, 27] width 307 height 37
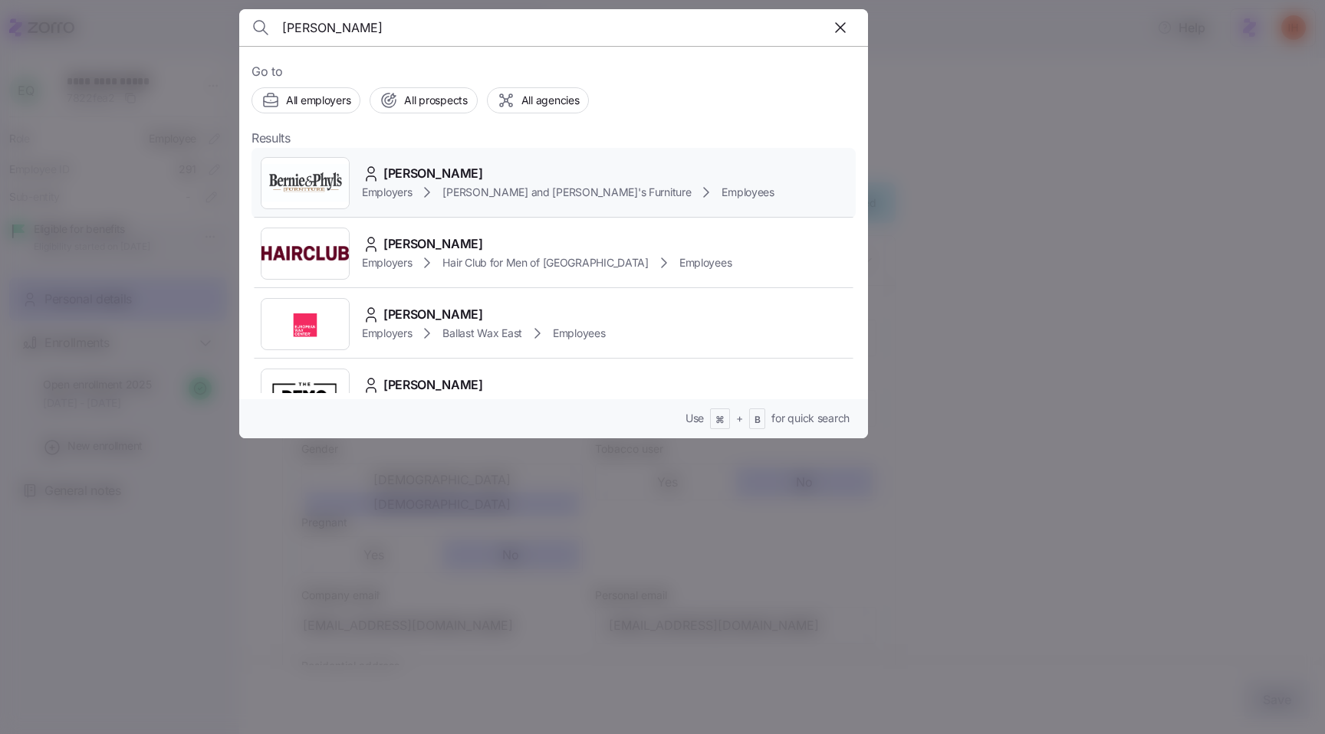
type input "[PERSON_NAME]"
click at [435, 176] on span "[PERSON_NAME]" at bounding box center [433, 173] width 100 height 19
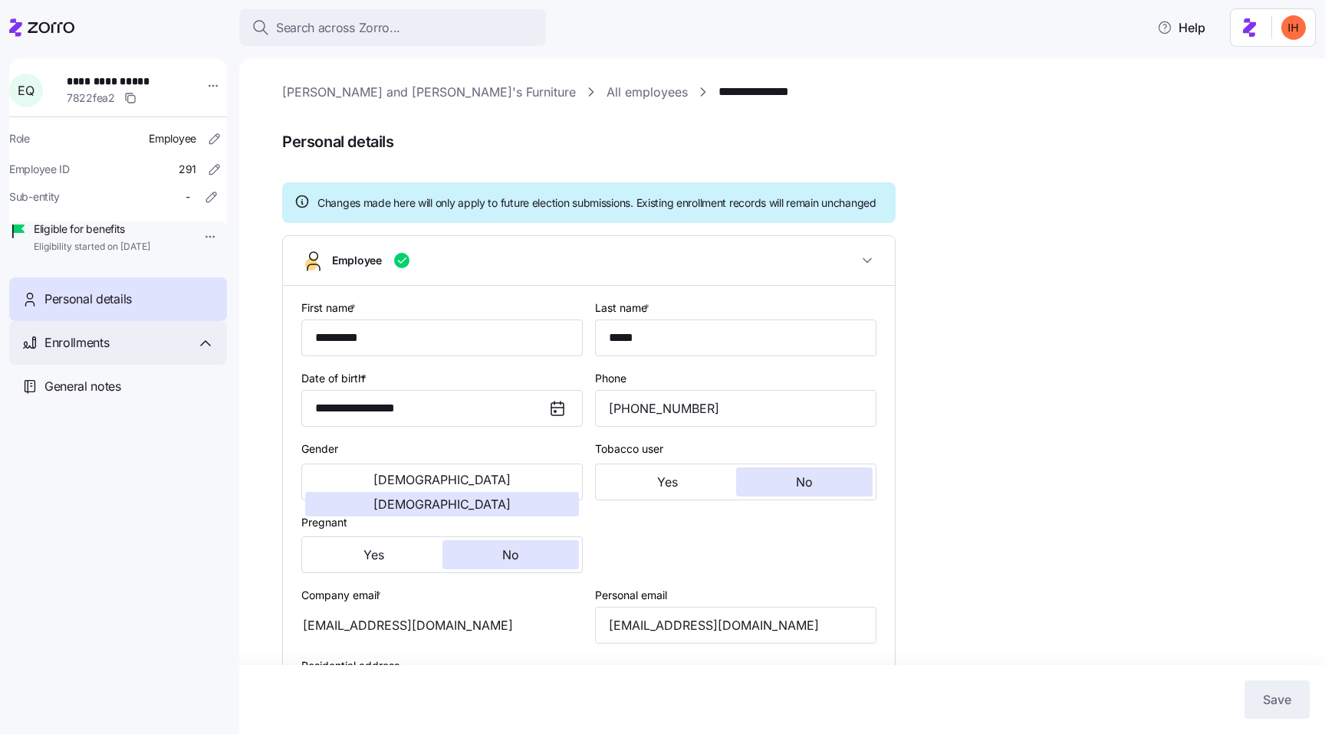
click at [133, 353] on div "Enrollments" at bounding box center [129, 342] width 170 height 19
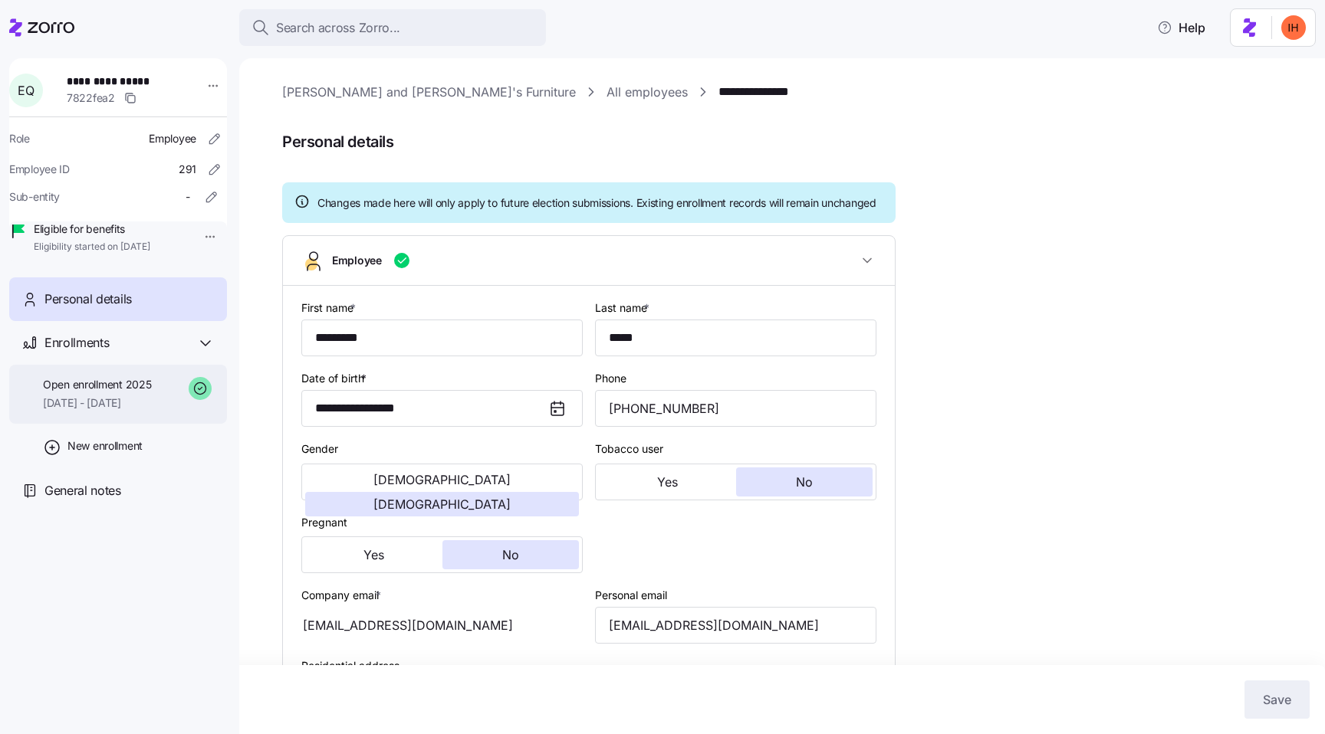
click at [151, 392] on span "Open enrollment 2025" at bounding box center [97, 384] width 108 height 15
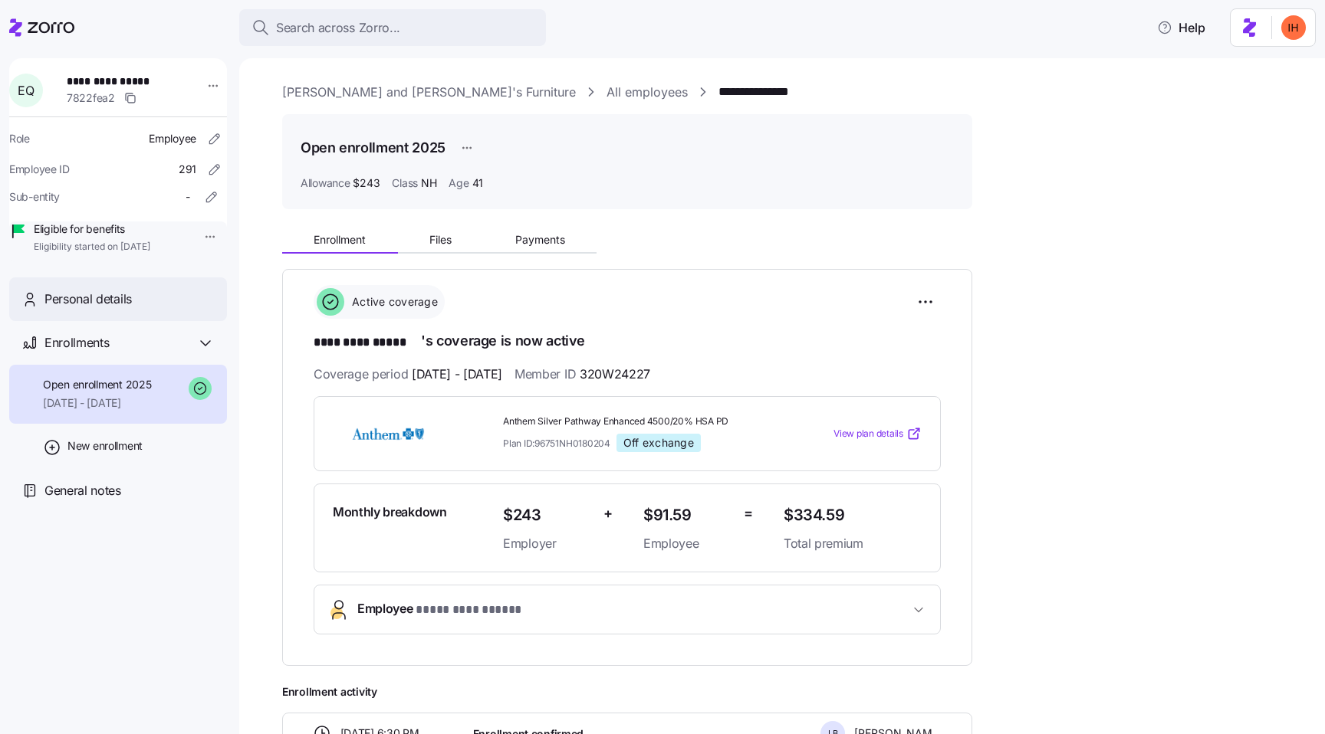
click at [125, 309] on span "Personal details" at bounding box center [87, 299] width 87 height 19
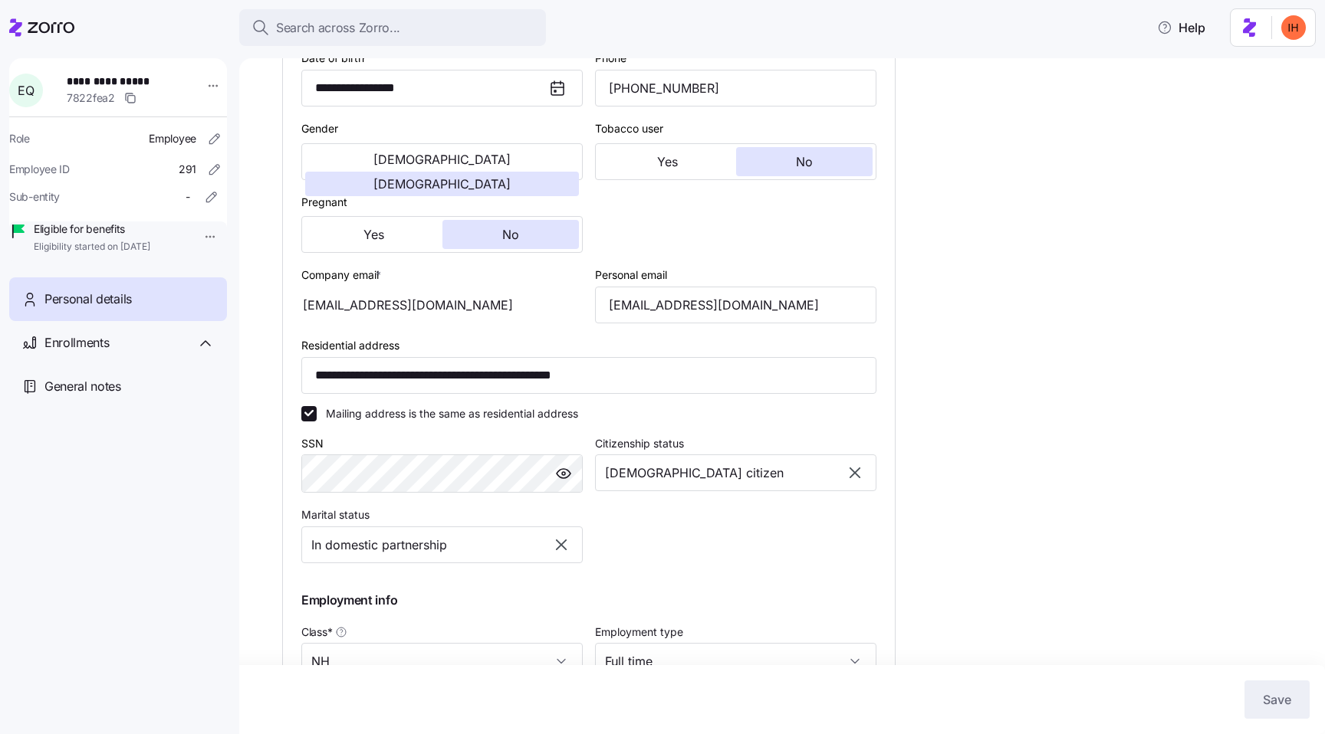
scroll to position [288, 0]
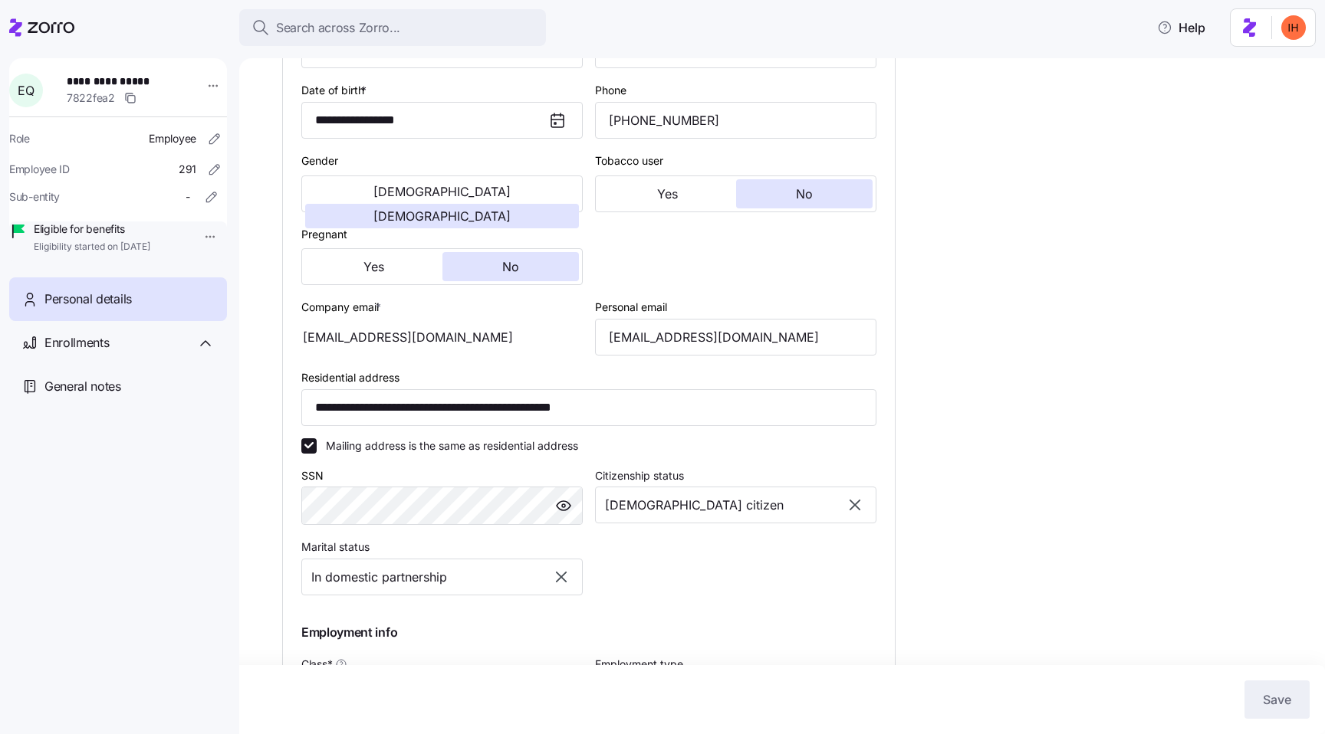
drag, startPoint x: 309, startPoint y: 359, endPoint x: 409, endPoint y: 353, distance: 99.8
click at [409, 353] on div "[EMAIL_ADDRESS][DOMAIN_NAME]" at bounding box center [441, 337] width 281 height 37
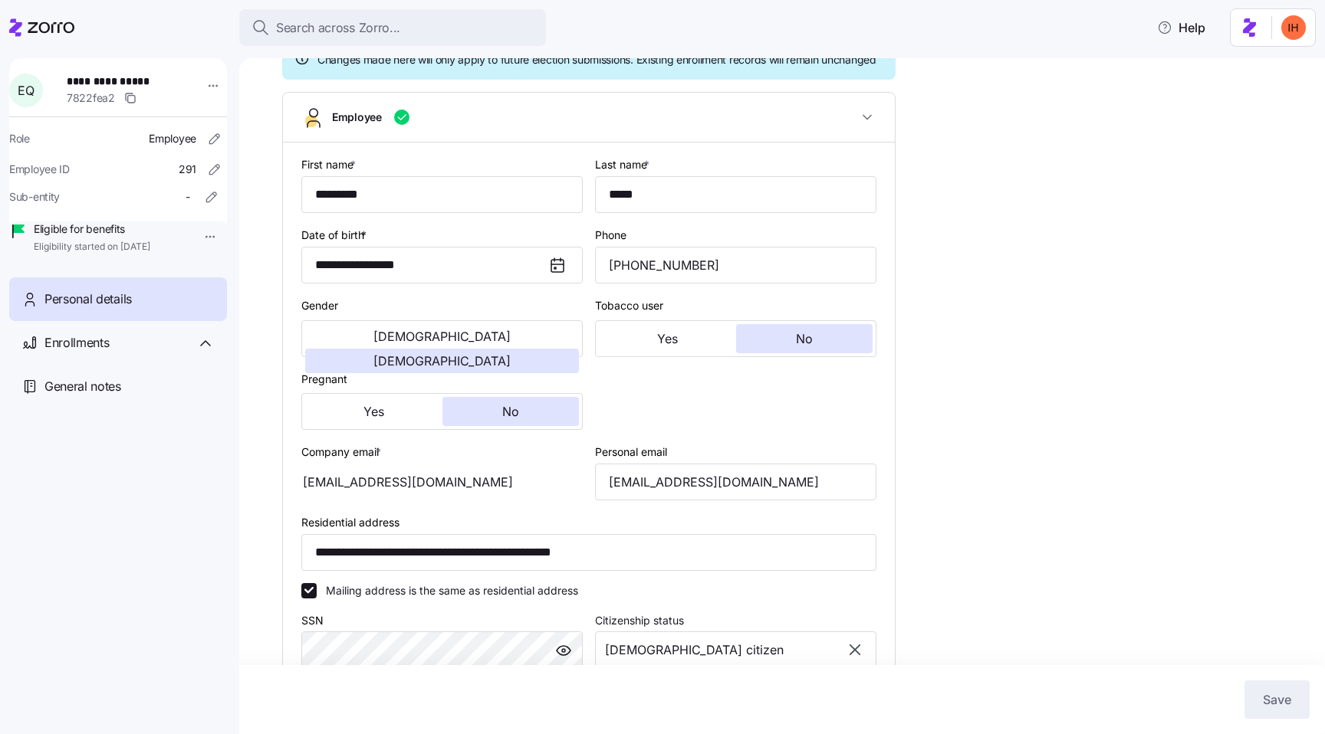
scroll to position [146, 0]
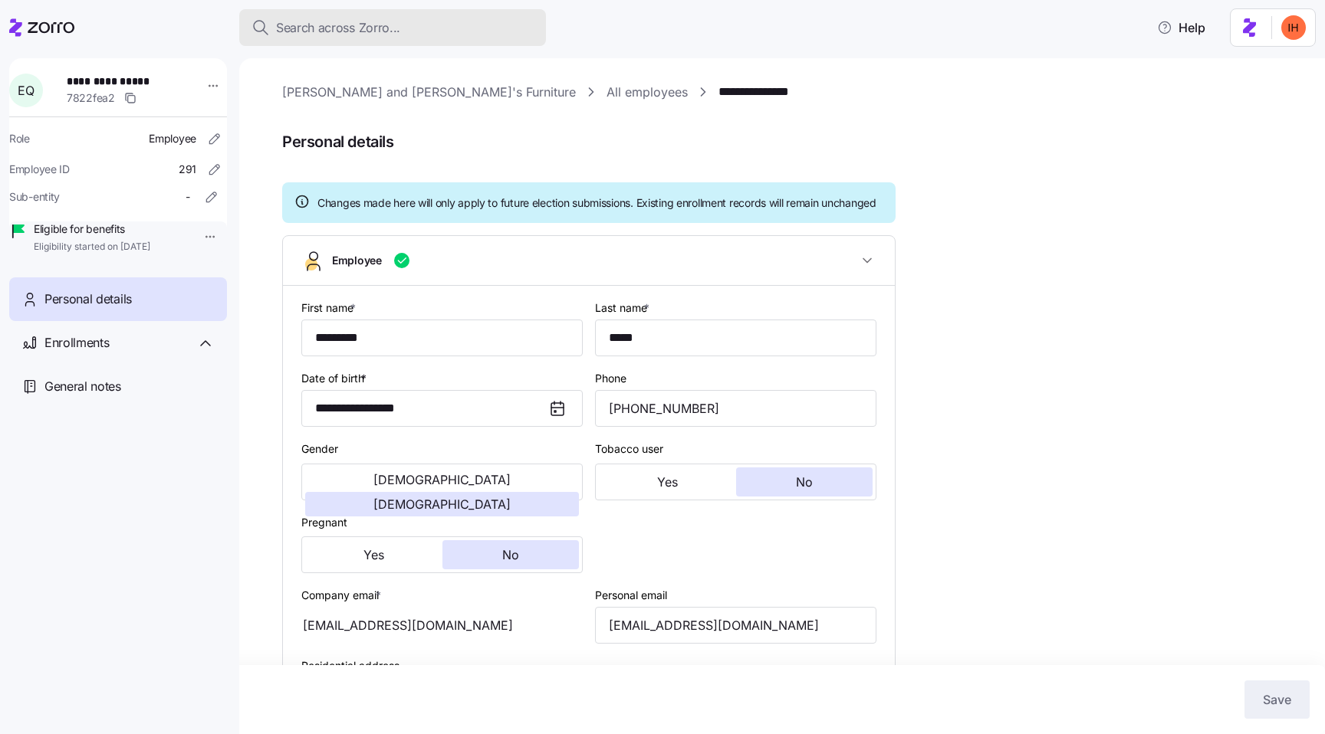
click at [406, 34] on div "Search across Zorro..." at bounding box center [392, 27] width 282 height 19
type input "NH"
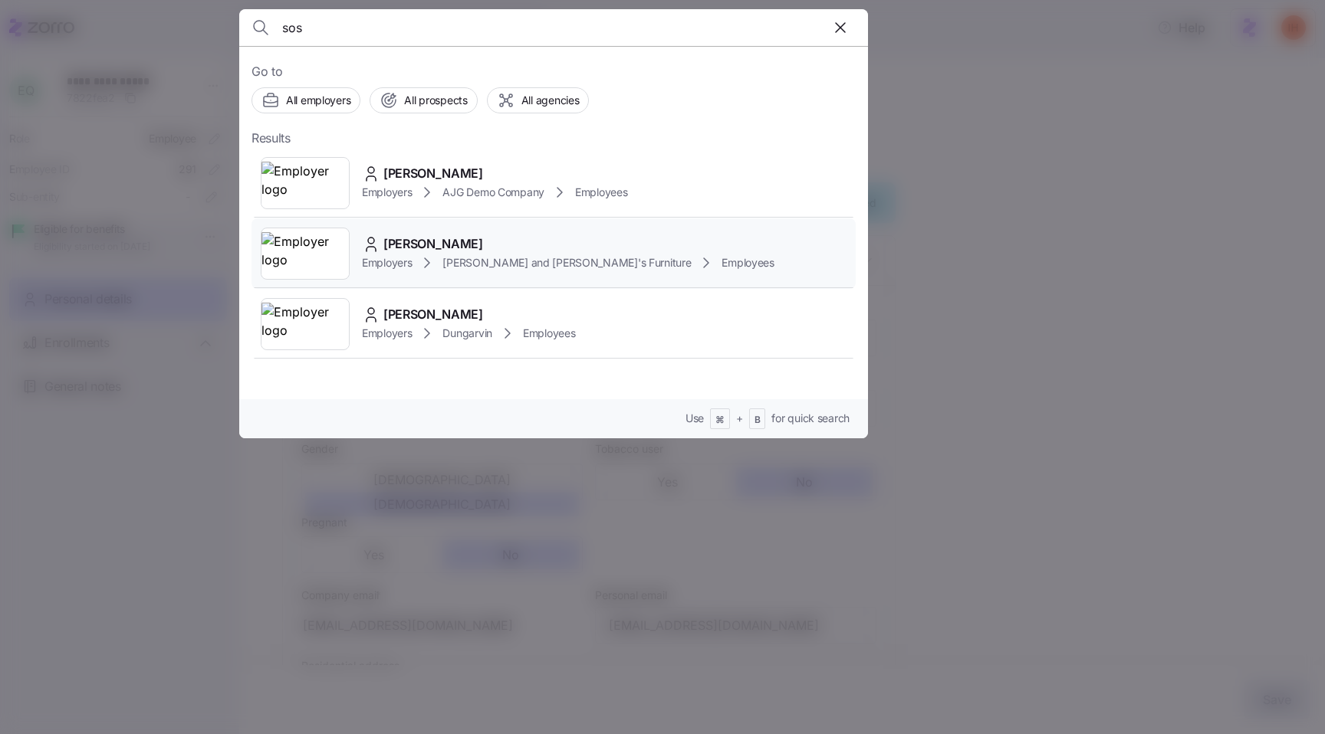
type input "sos"
click at [458, 228] on div "[PERSON_NAME] Employers [PERSON_NAME] and [PERSON_NAME]'s Furniture Employees" at bounding box center [553, 253] width 604 height 71
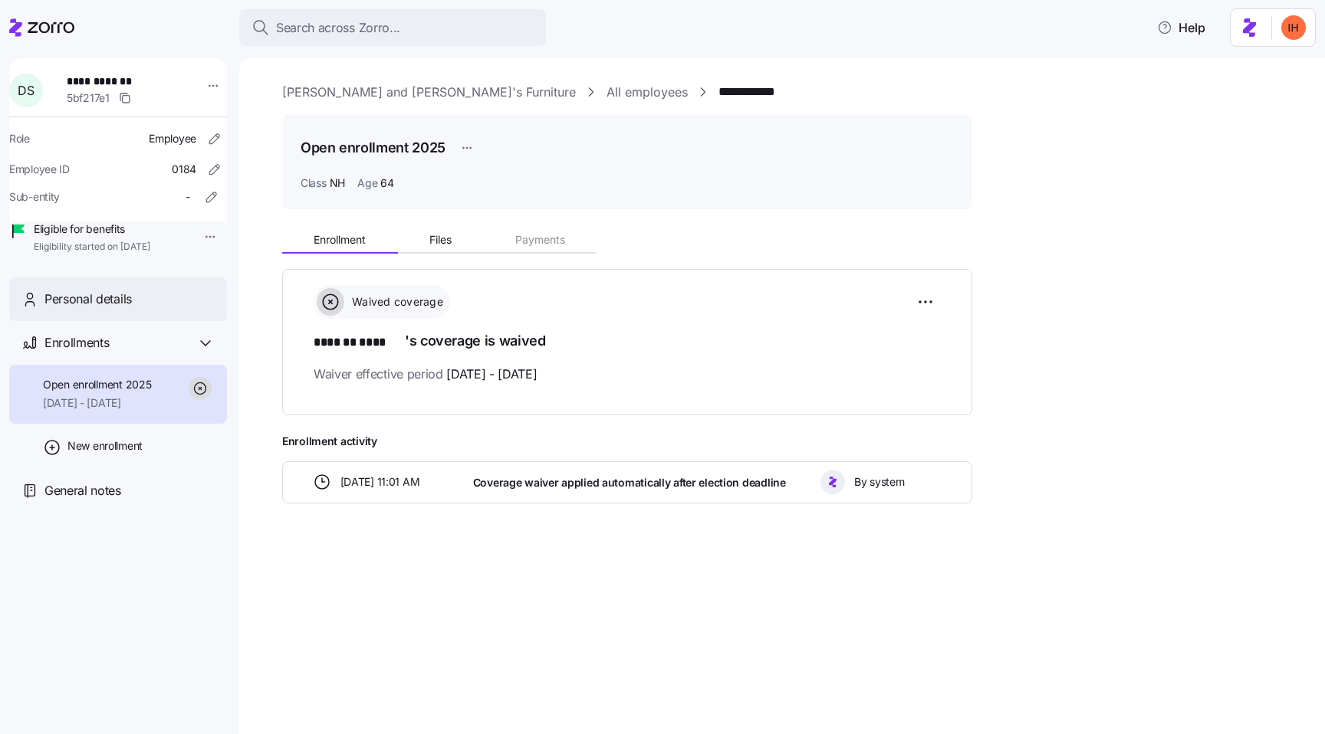
click at [80, 309] on span "Personal details" at bounding box center [87, 299] width 87 height 19
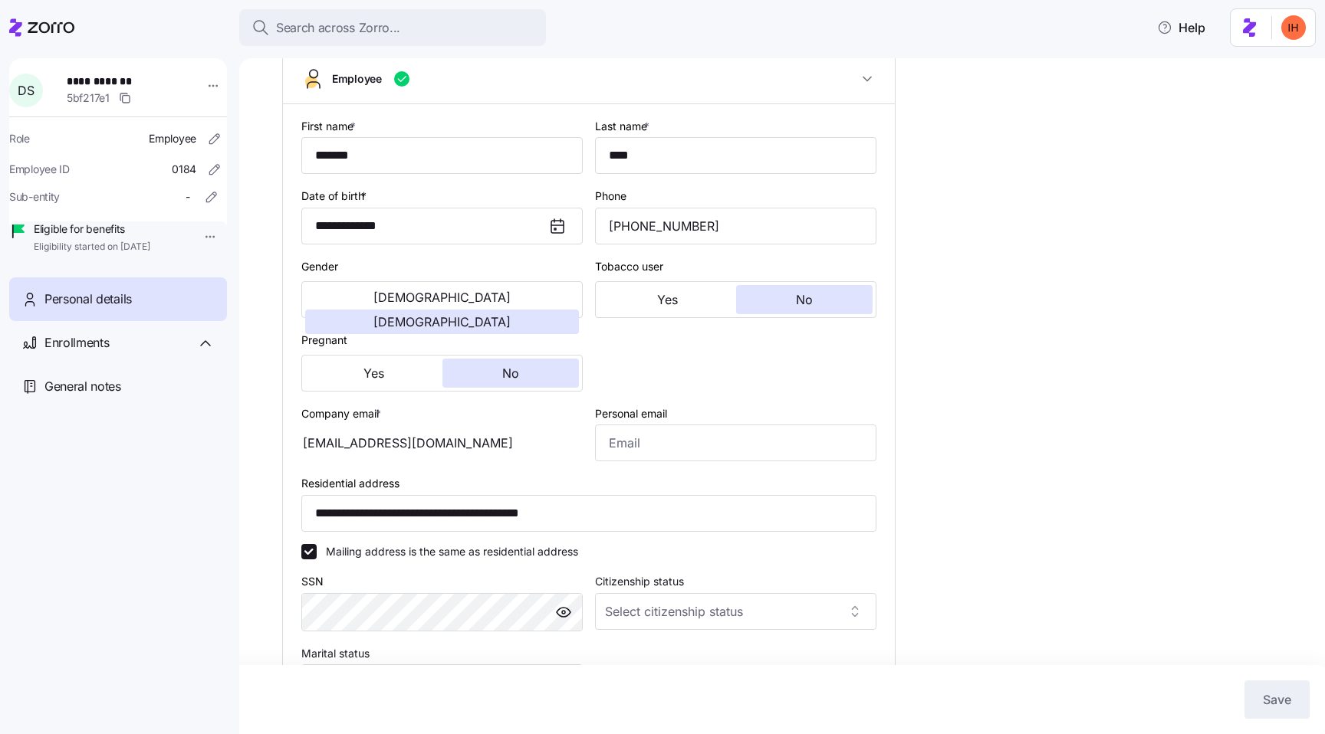
scroll to position [126, 0]
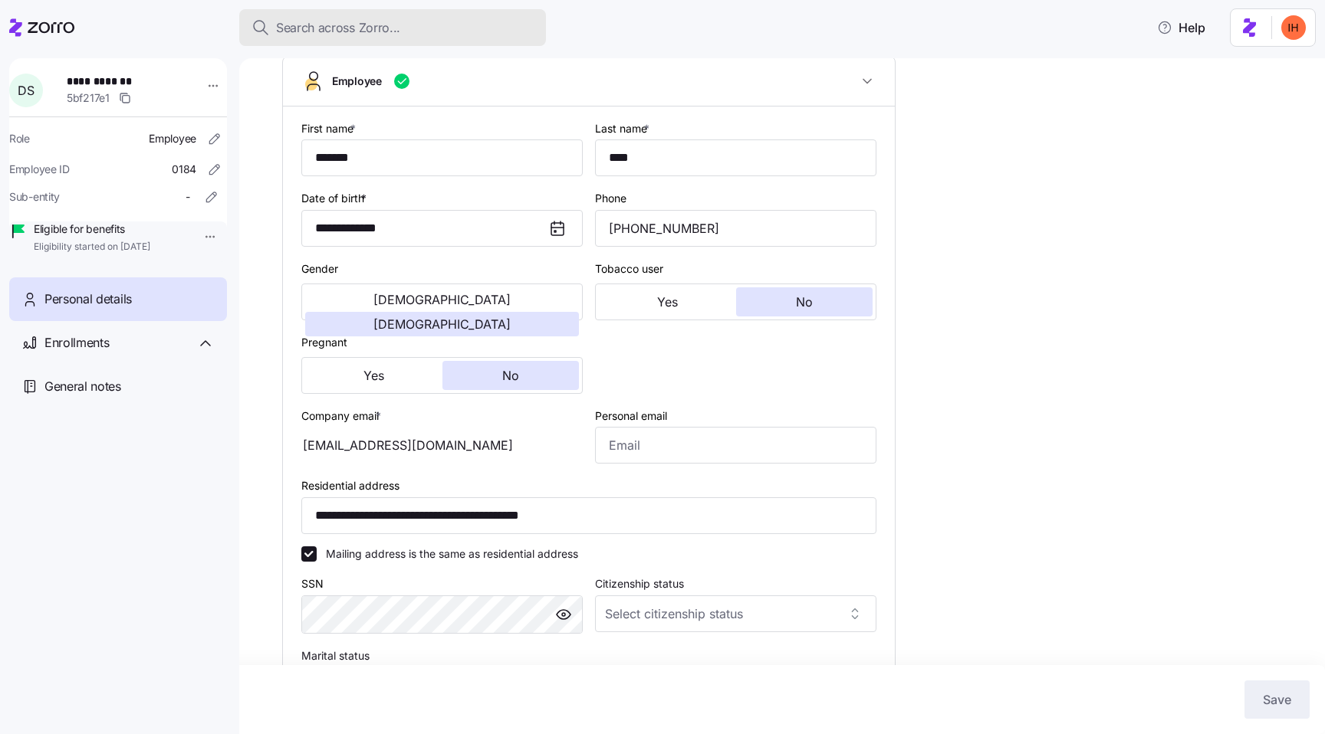
click at [358, 28] on span "Search across Zorro..." at bounding box center [338, 27] width 124 height 19
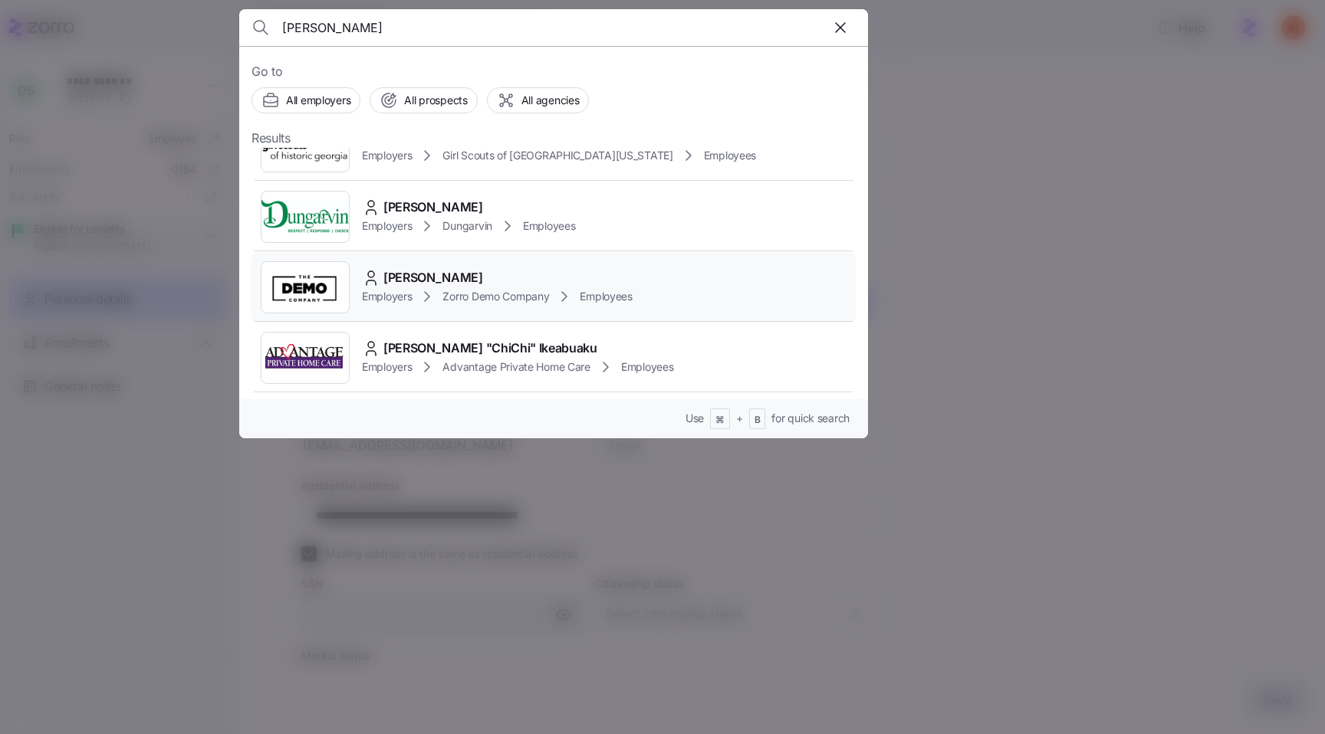
scroll to position [0, 0]
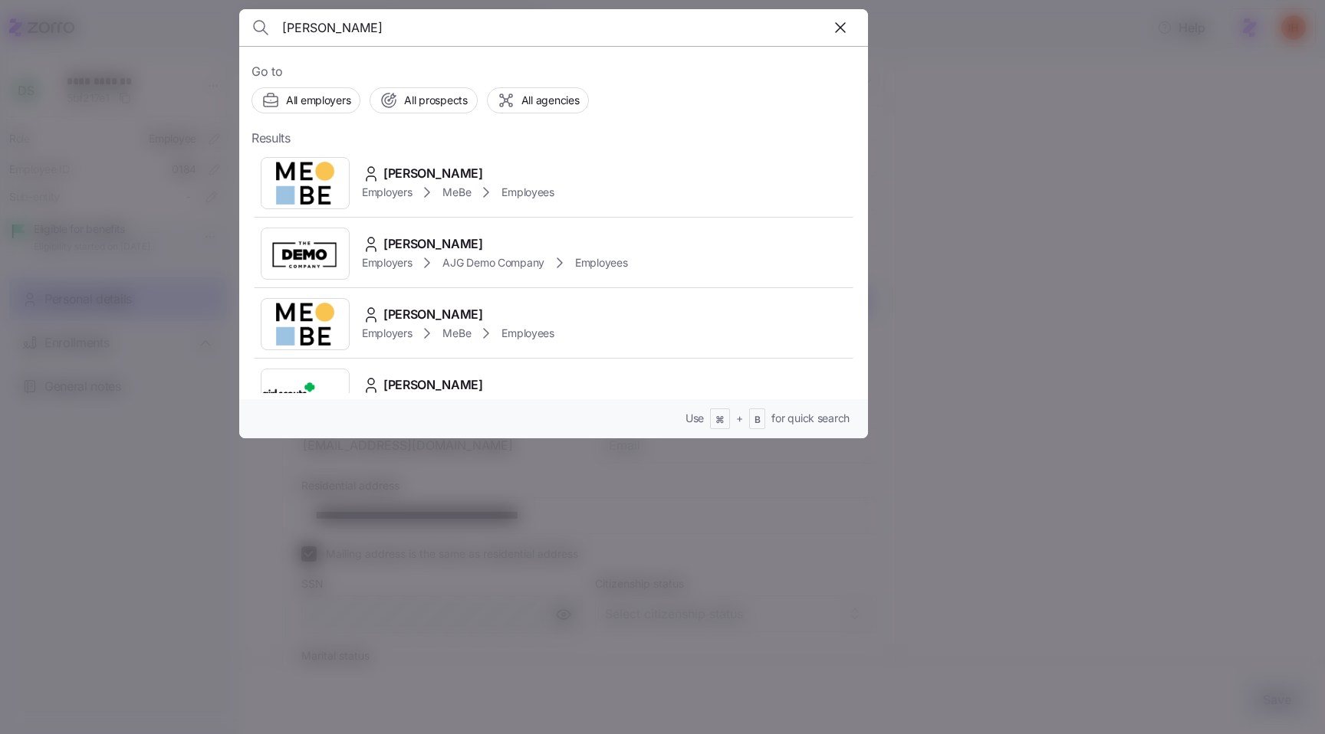
click at [335, 29] on input "Gloria Dicent" at bounding box center [478, 27] width 392 height 37
type input "Gloria"
click at [105, 199] on div at bounding box center [662, 367] width 1325 height 734
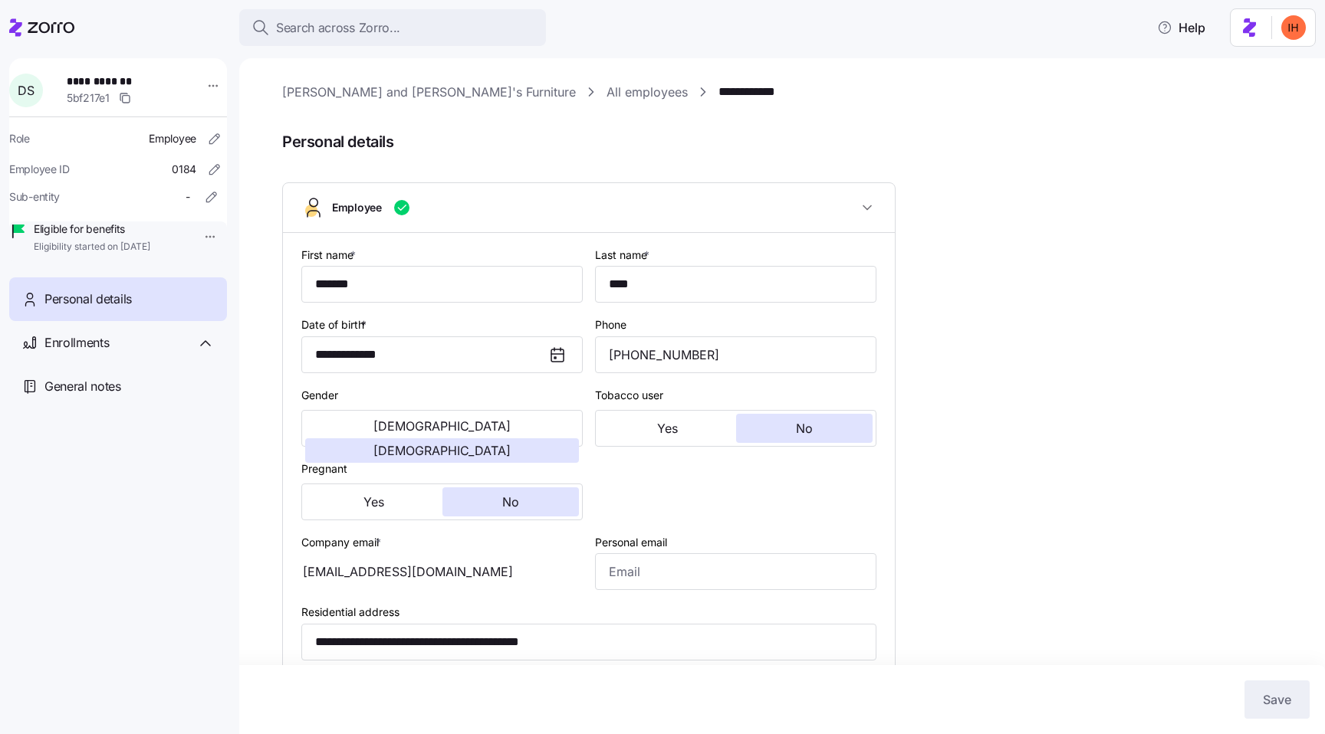
click at [606, 95] on link "All employees" at bounding box center [646, 92] width 81 height 19
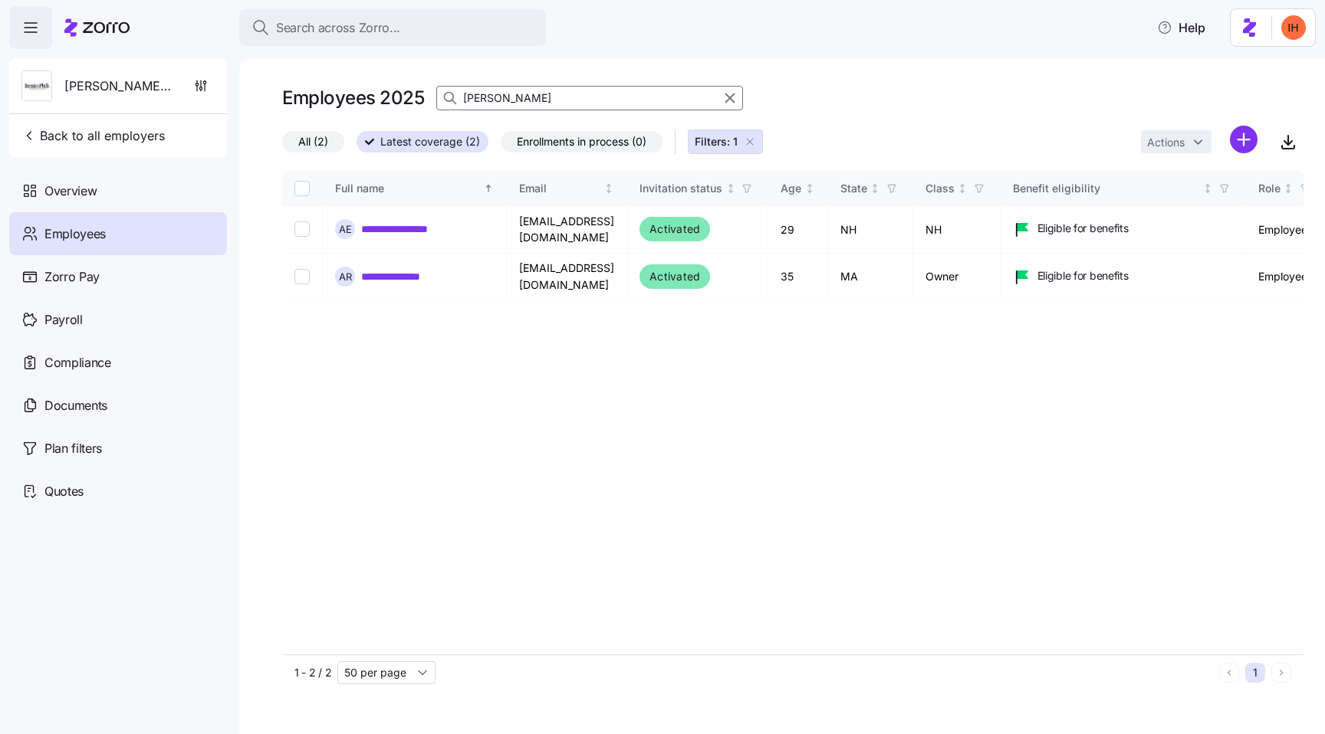
click at [756, 144] on icon "button" at bounding box center [749, 142] width 12 height 12
click at [726, 100] on icon "button" at bounding box center [729, 98] width 17 height 18
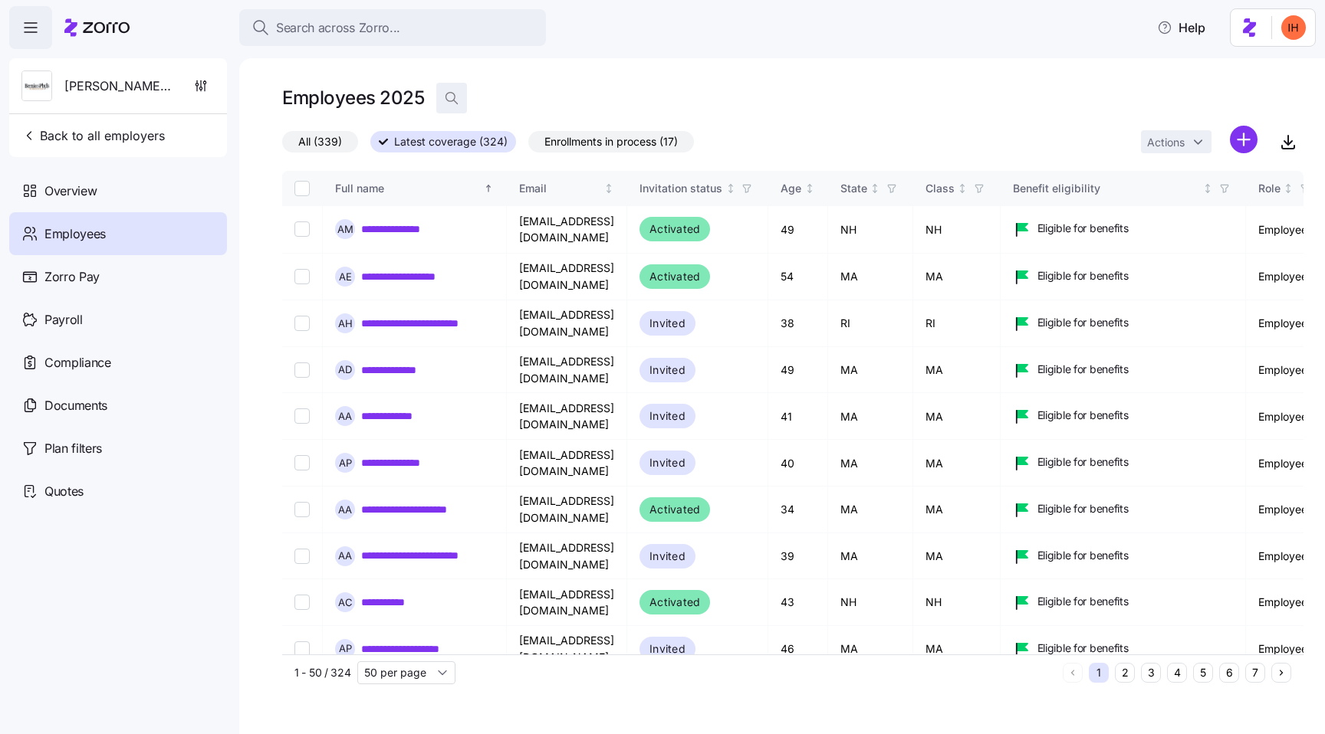
click at [447, 100] on icon "button" at bounding box center [451, 97] width 15 height 15
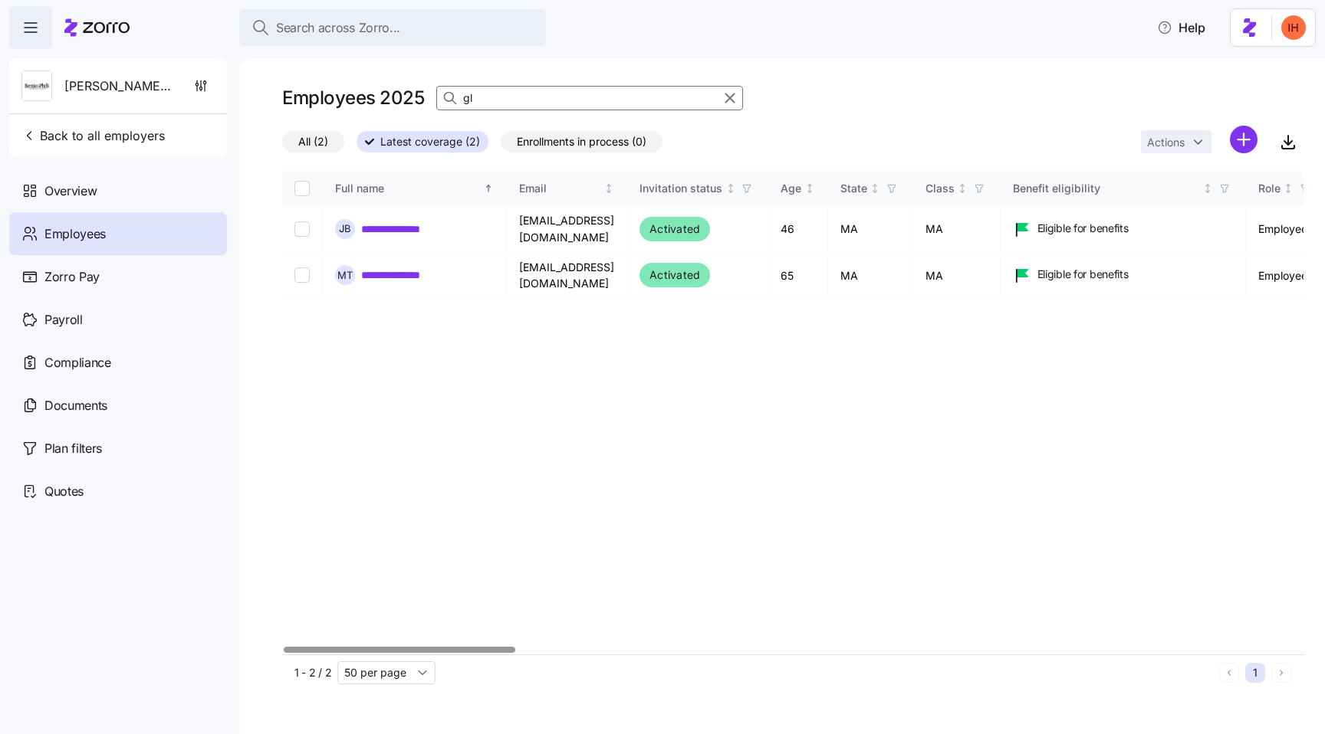
type input "g"
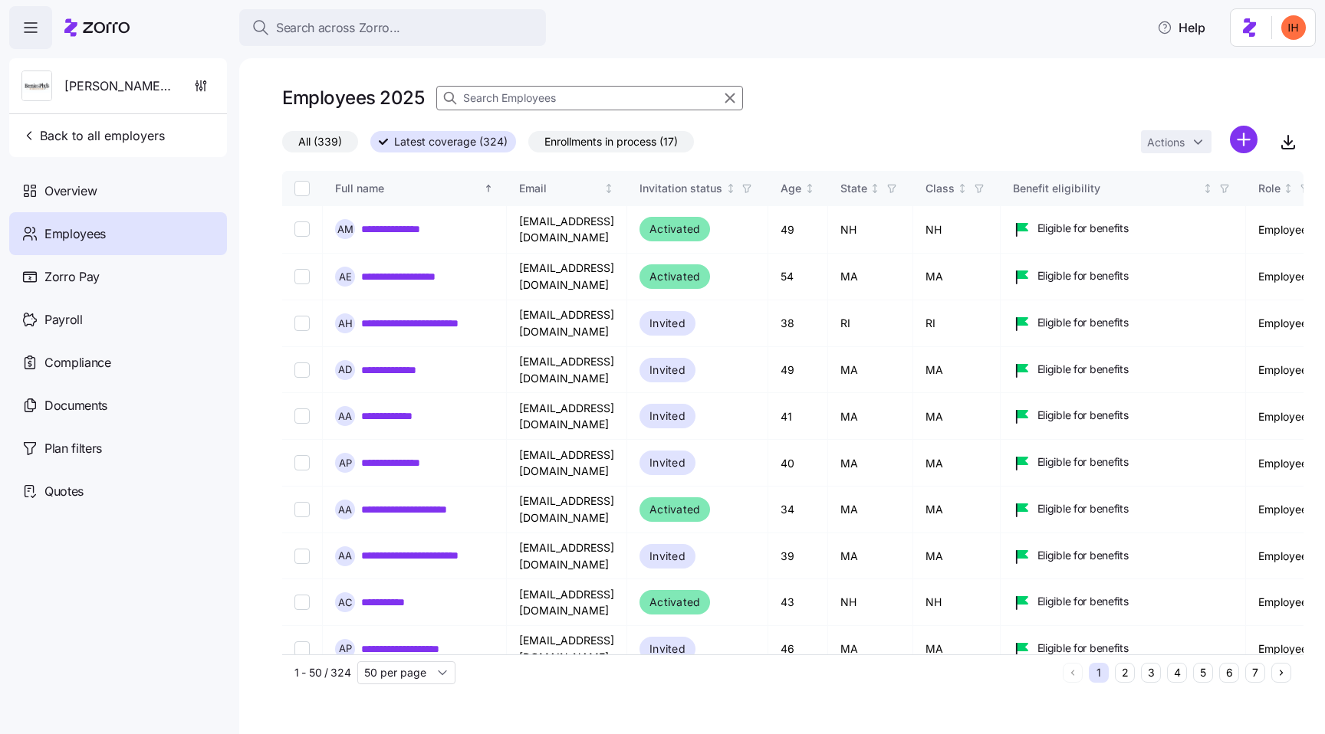
click at [499, 95] on input at bounding box center [589, 98] width 307 height 25
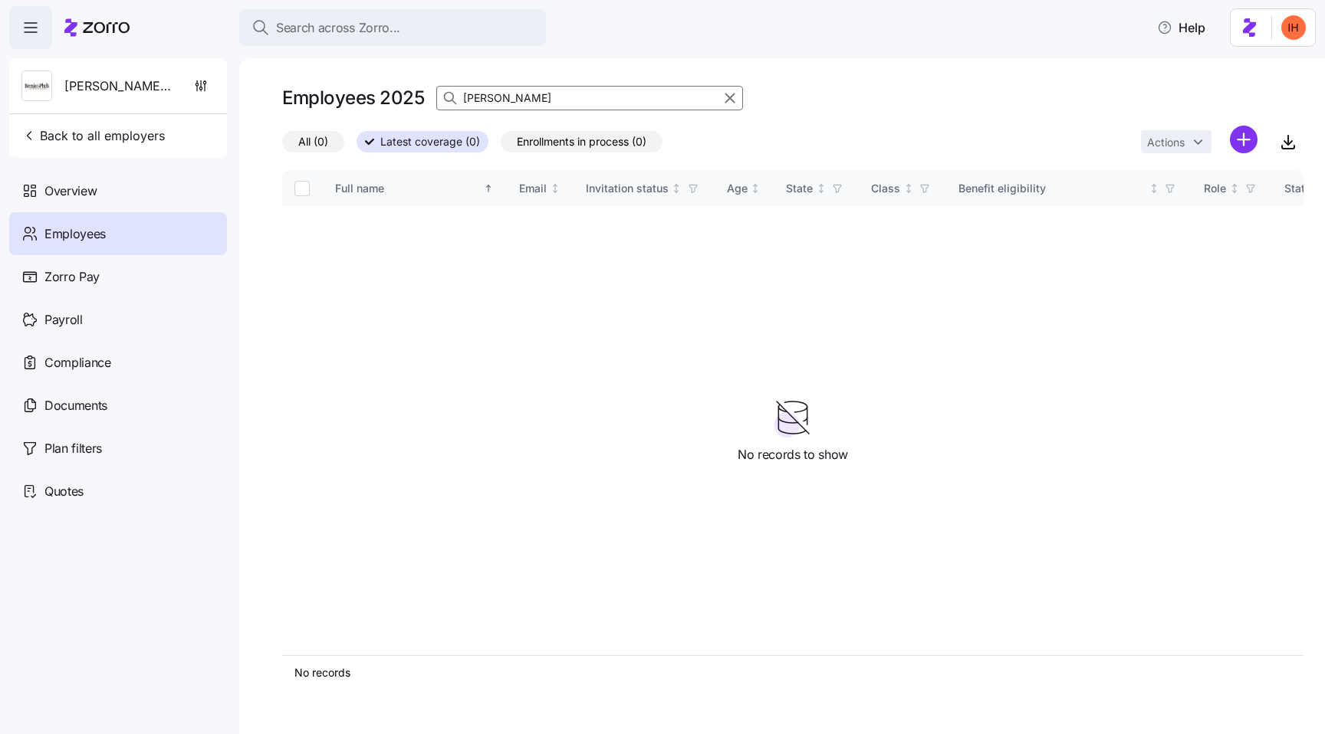
type input "ann ca"
click at [514, 95] on input "ann ca" at bounding box center [589, 98] width 307 height 25
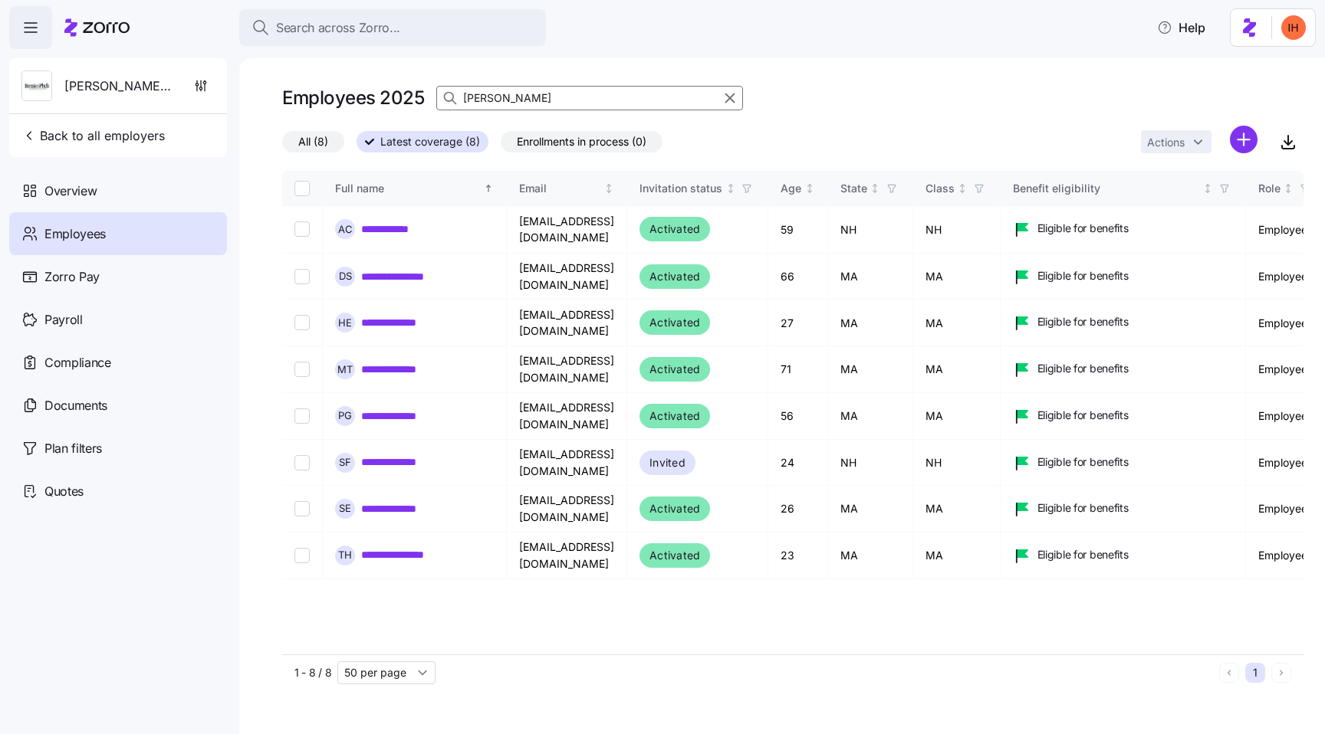
type input "ann"
click at [414, 227] on link "**********" at bounding box center [401, 229] width 80 height 15
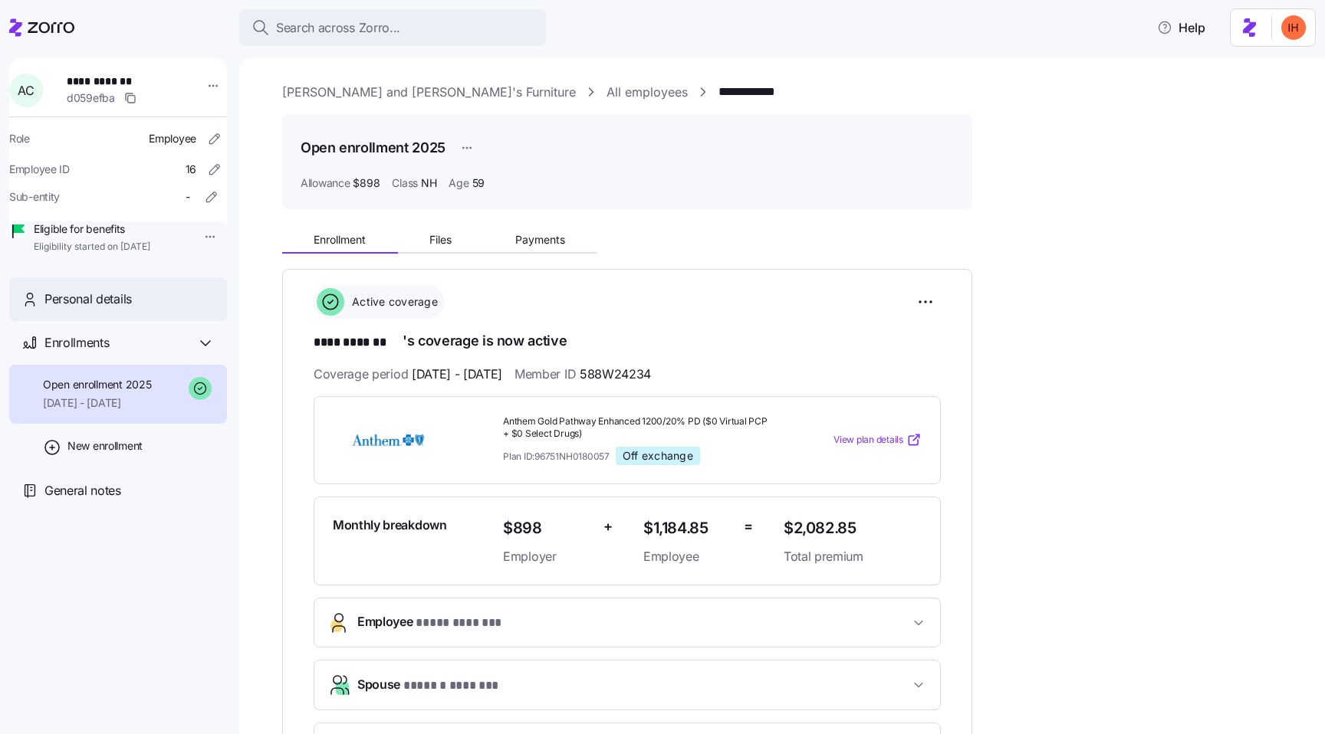
click at [111, 310] on div "Personal details" at bounding box center [118, 299] width 218 height 44
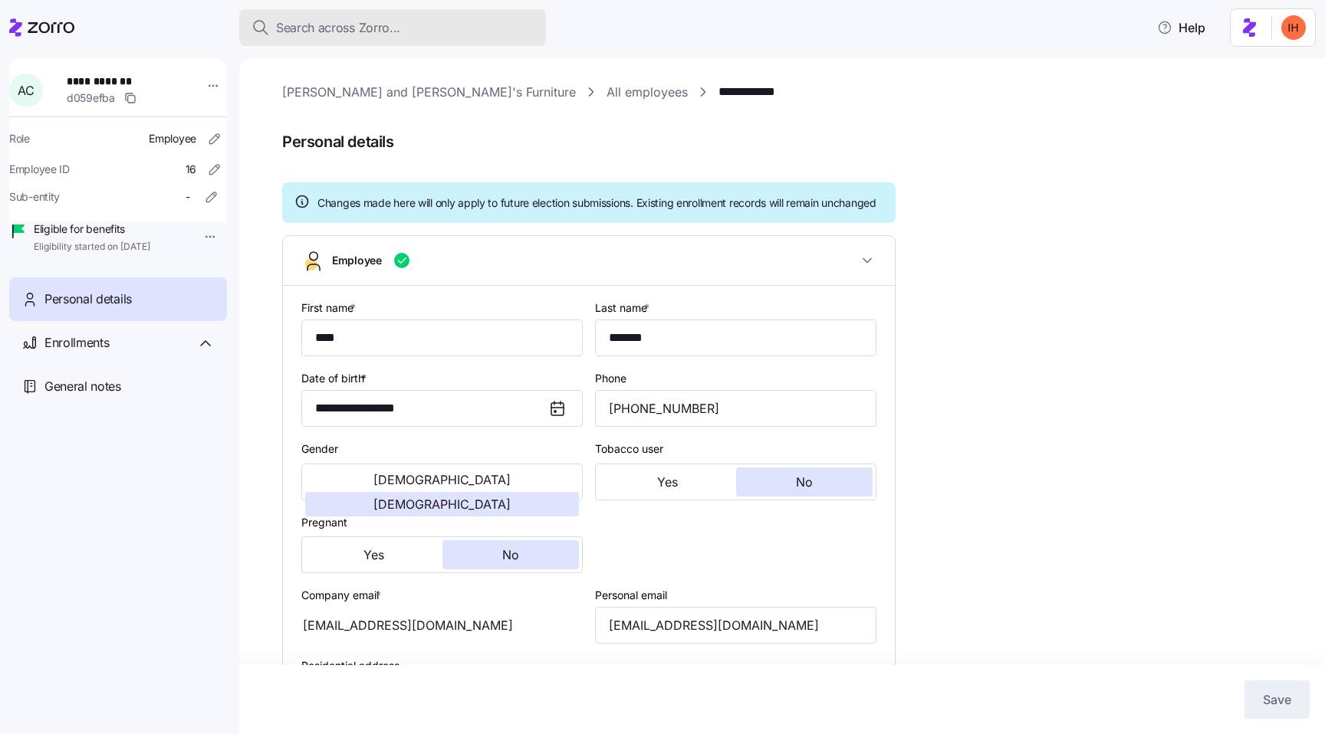
click at [356, 20] on span "Search across Zorro..." at bounding box center [338, 27] width 124 height 19
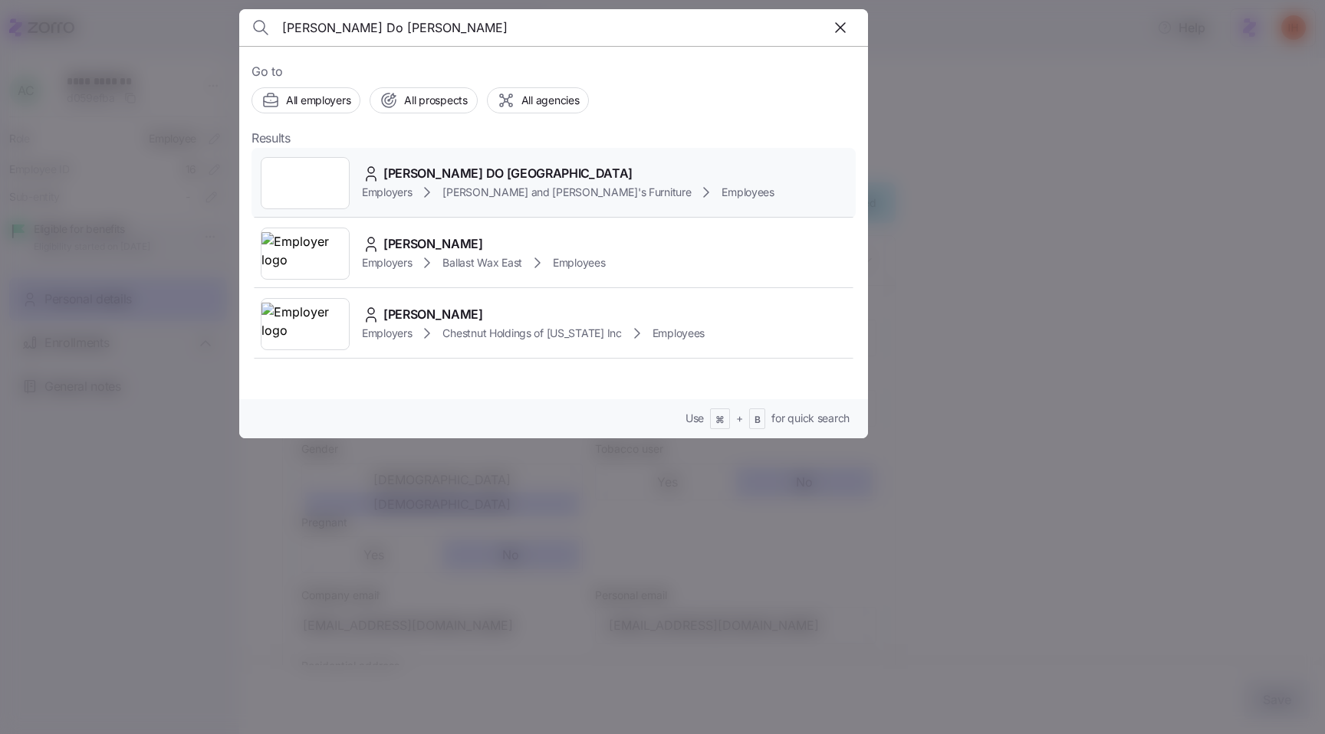
type input "Arlindo Do Rosario"
click at [504, 155] on div "ARLINDO DO ROSARIO Employers Bernie and Phyl's Furniture Employees" at bounding box center [553, 183] width 604 height 71
